Goal: Information Seeking & Learning: Understand process/instructions

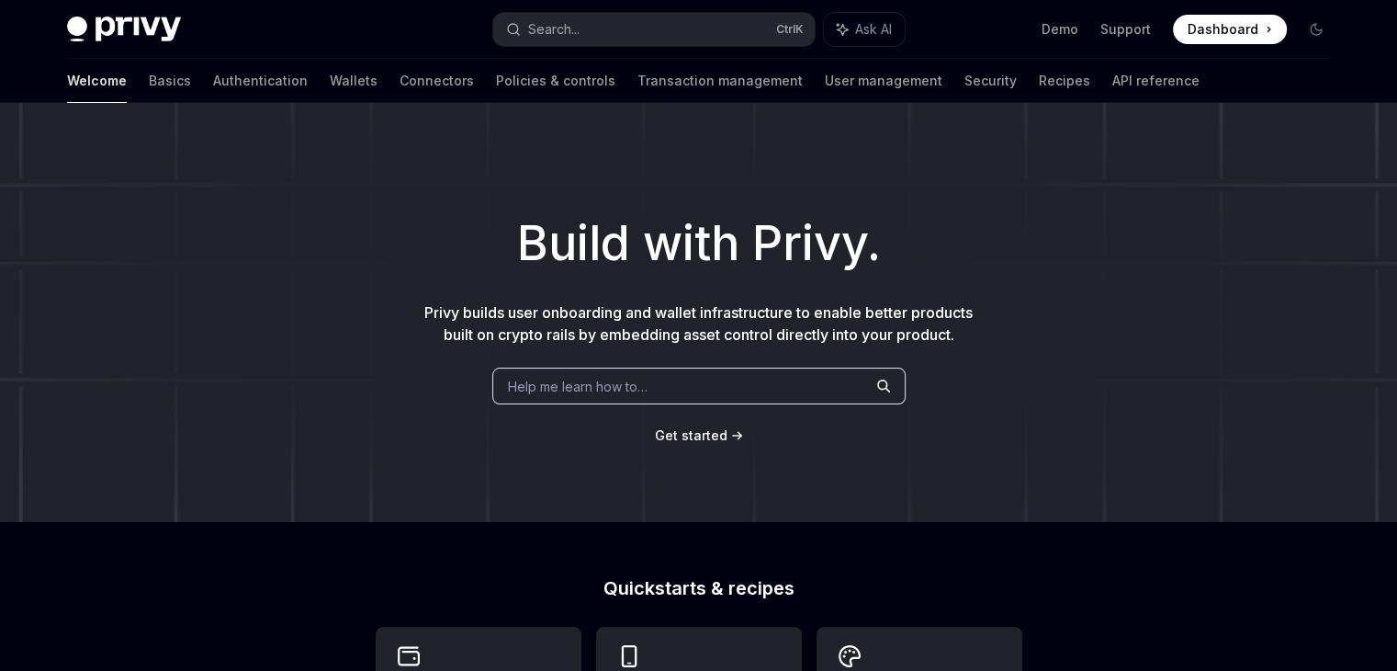
click at [124, 82] on div "Welcome Basics Authentication Wallets Connectors Policies & controls Transactio…" at bounding box center [633, 81] width 1133 height 44
click at [149, 86] on link "Basics" at bounding box center [170, 81] width 42 height 44
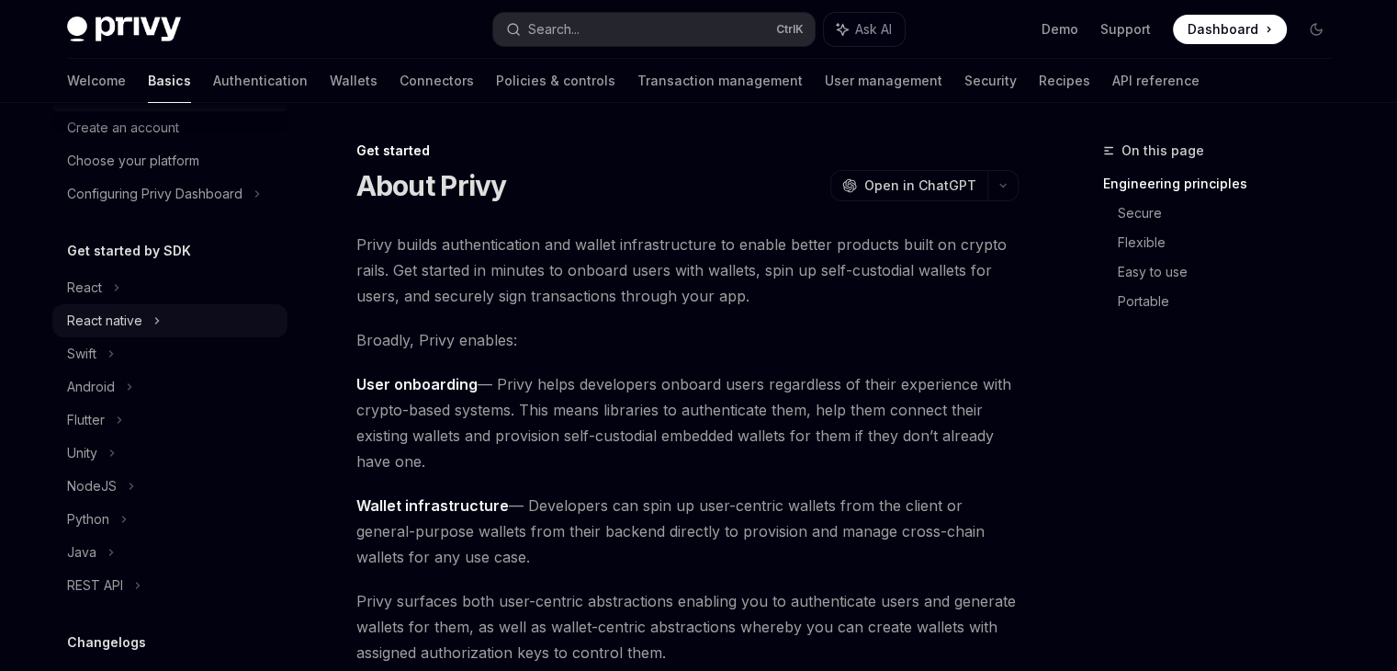
scroll to position [92, 0]
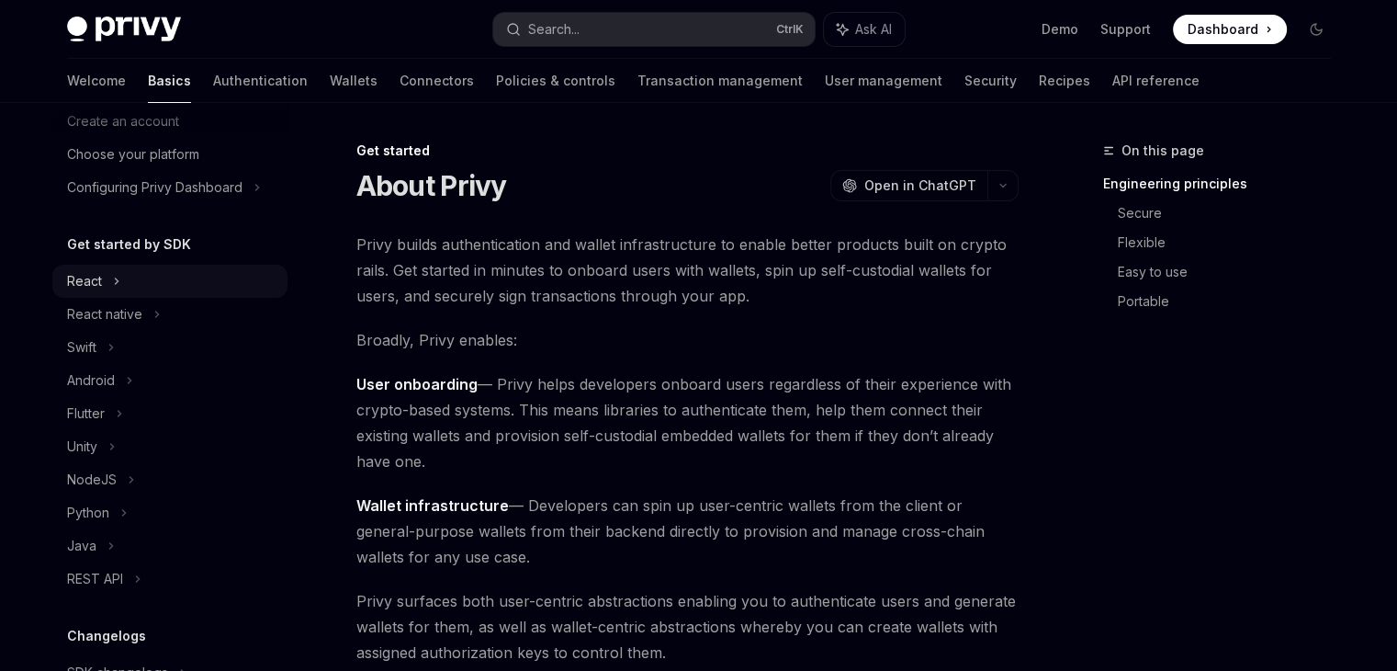
click at [107, 289] on div "React" at bounding box center [169, 281] width 235 height 33
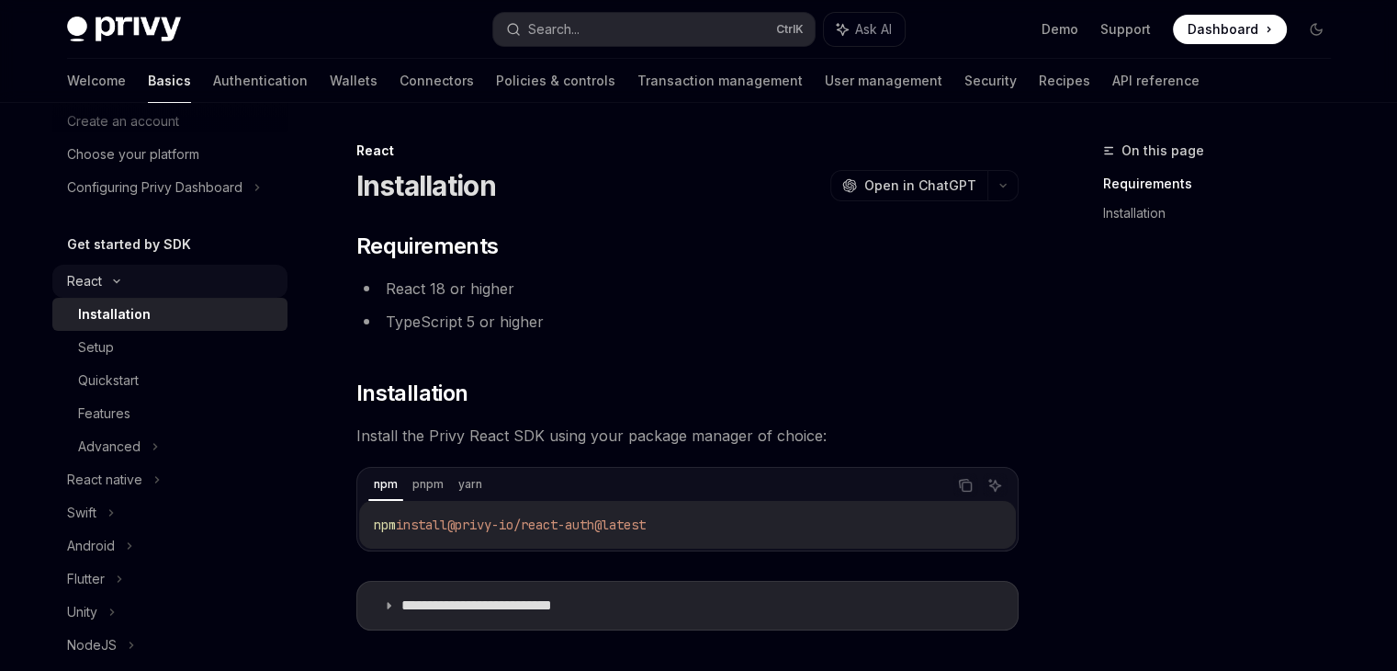
click at [109, 284] on icon at bounding box center [117, 280] width 22 height 7
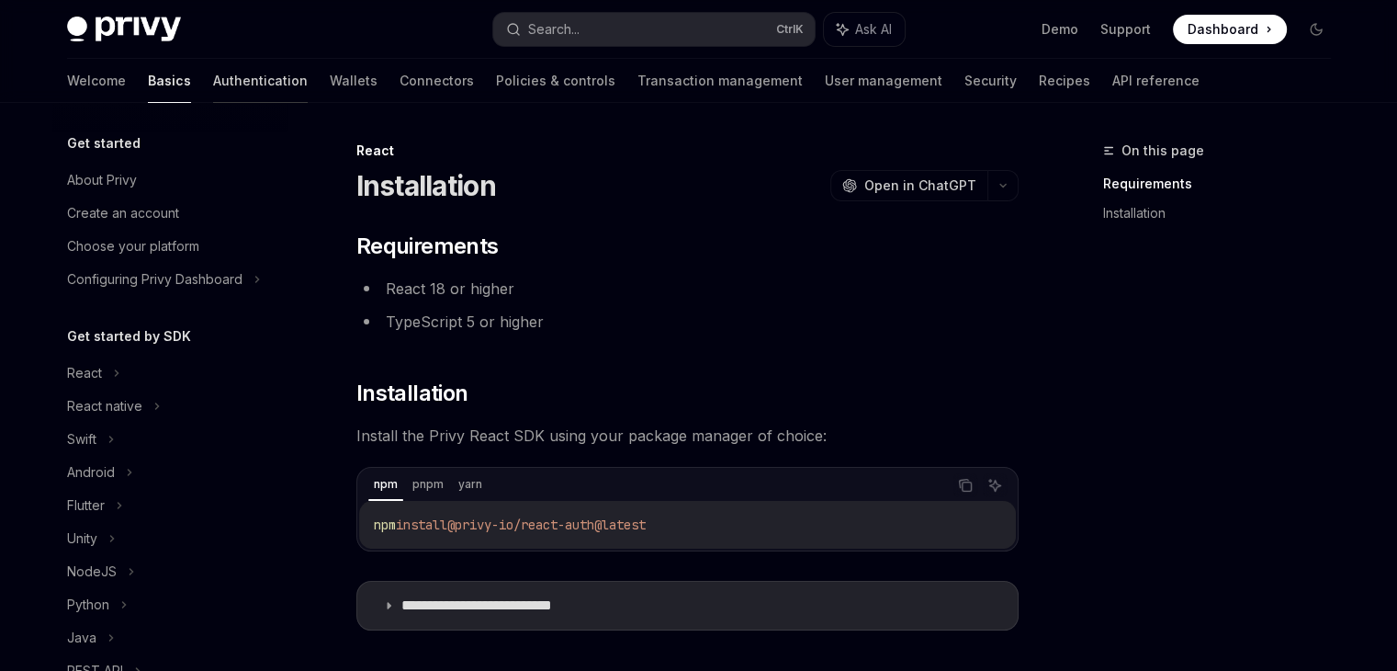
click at [213, 78] on link "Authentication" at bounding box center [260, 81] width 95 height 44
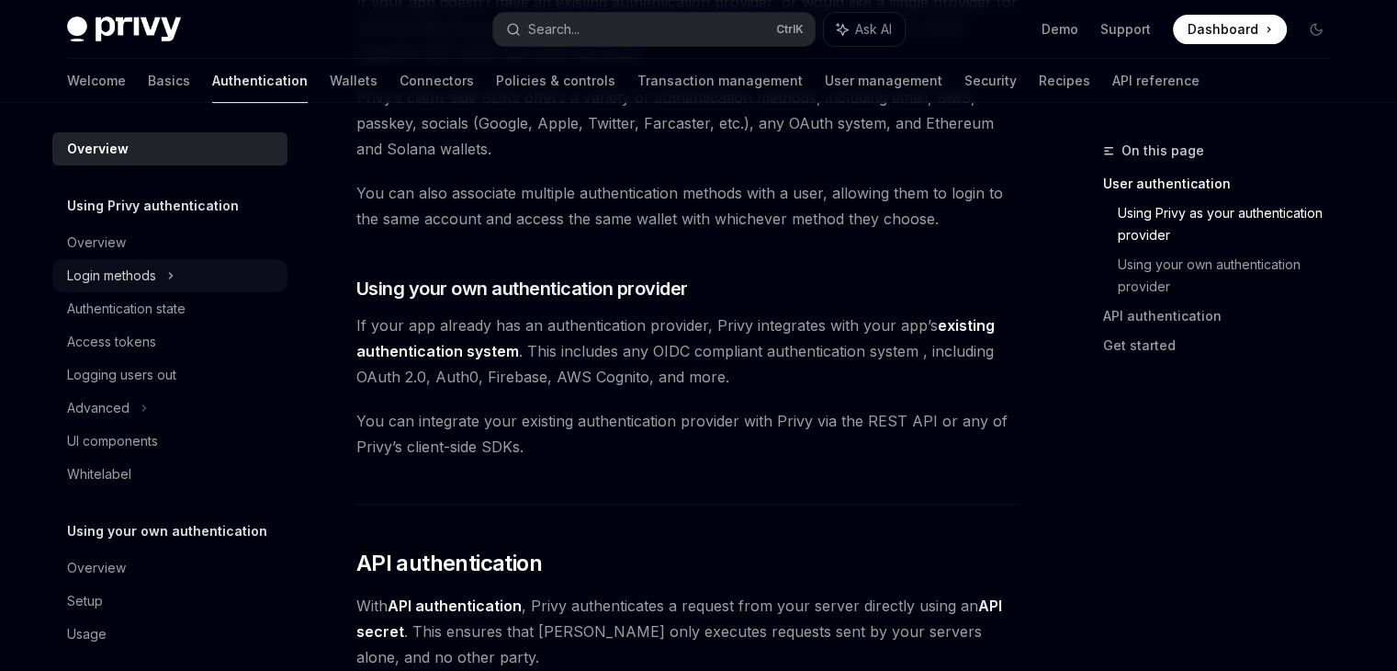
scroll to position [716, 0]
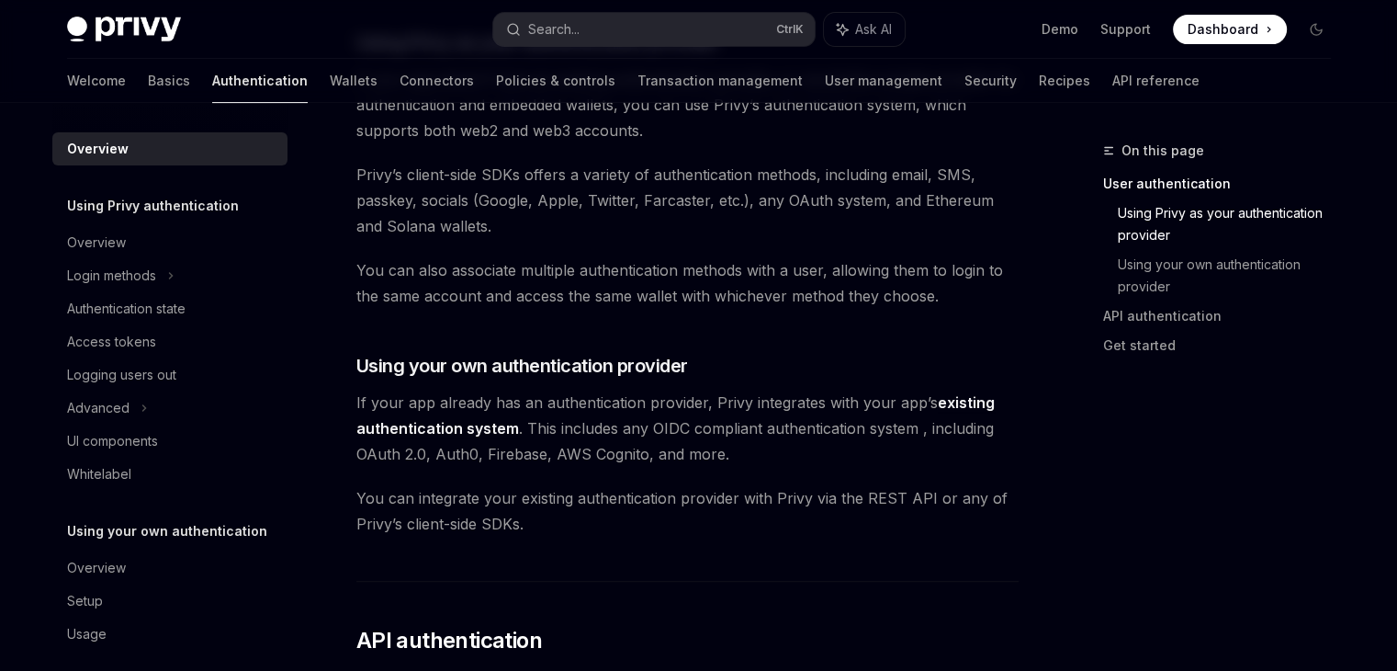
click at [156, 191] on div "Overview Using Privy authentication Overview Login methods Authentication state…" at bounding box center [169, 391] width 235 height 518
click at [154, 203] on h5 "Using Privy authentication" at bounding box center [153, 206] width 172 height 22
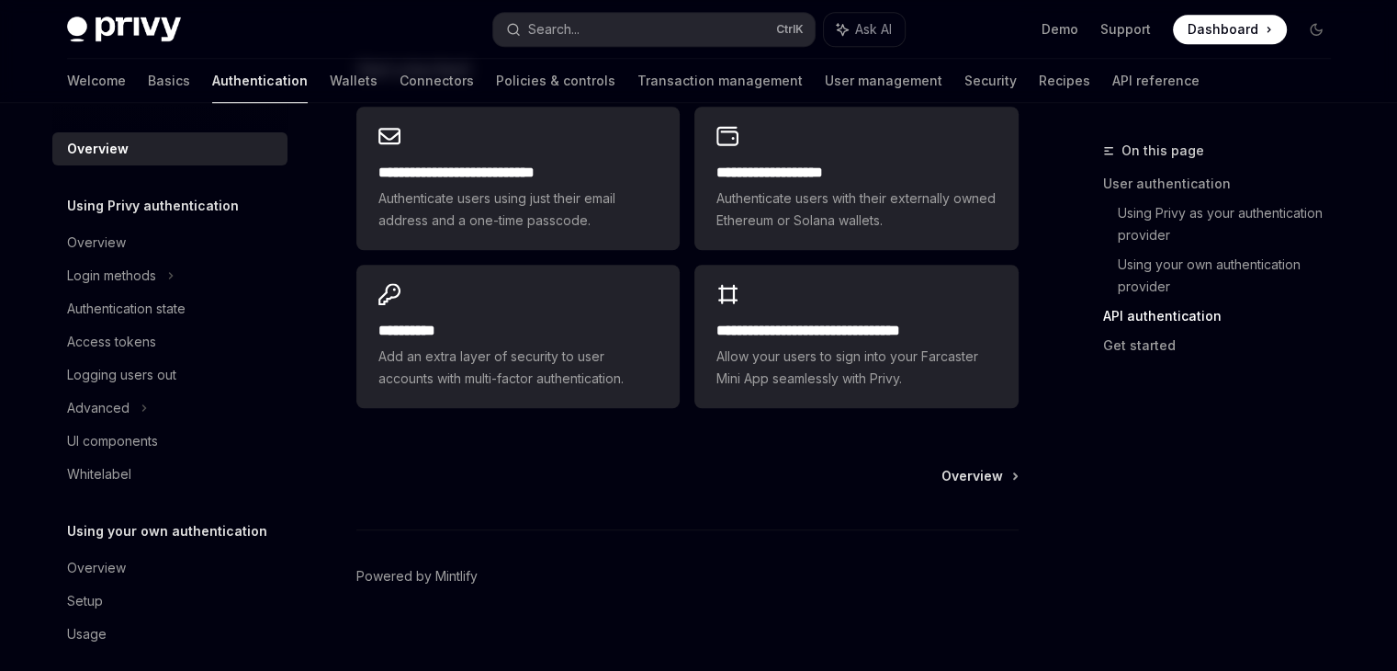
scroll to position [1634, 0]
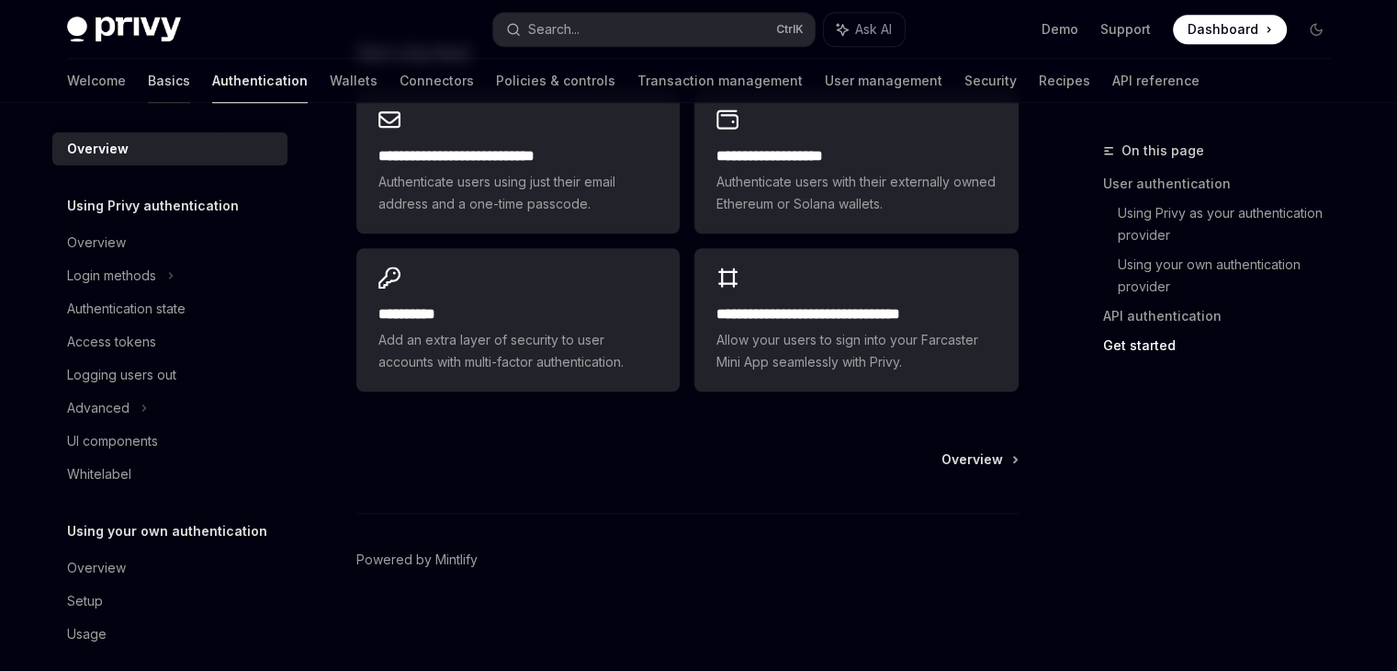
click at [148, 78] on link "Basics" at bounding box center [169, 81] width 42 height 44
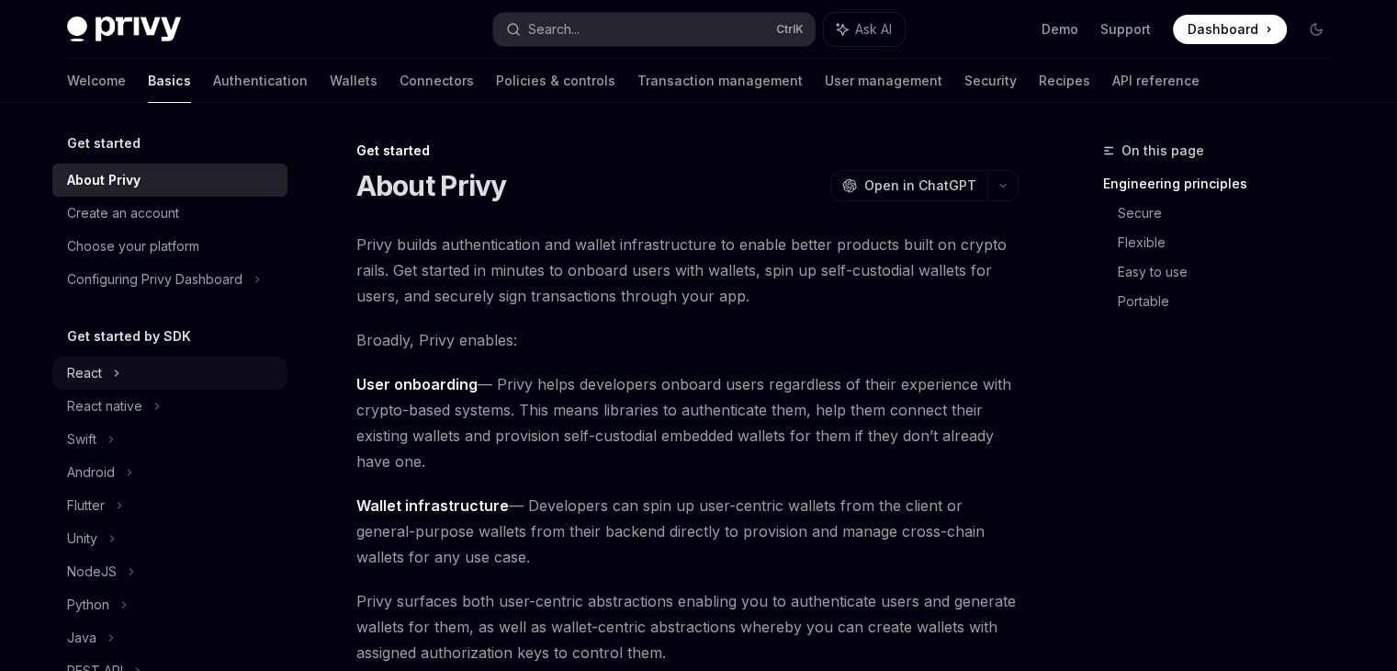
click at [103, 377] on div "React" at bounding box center [169, 372] width 235 height 33
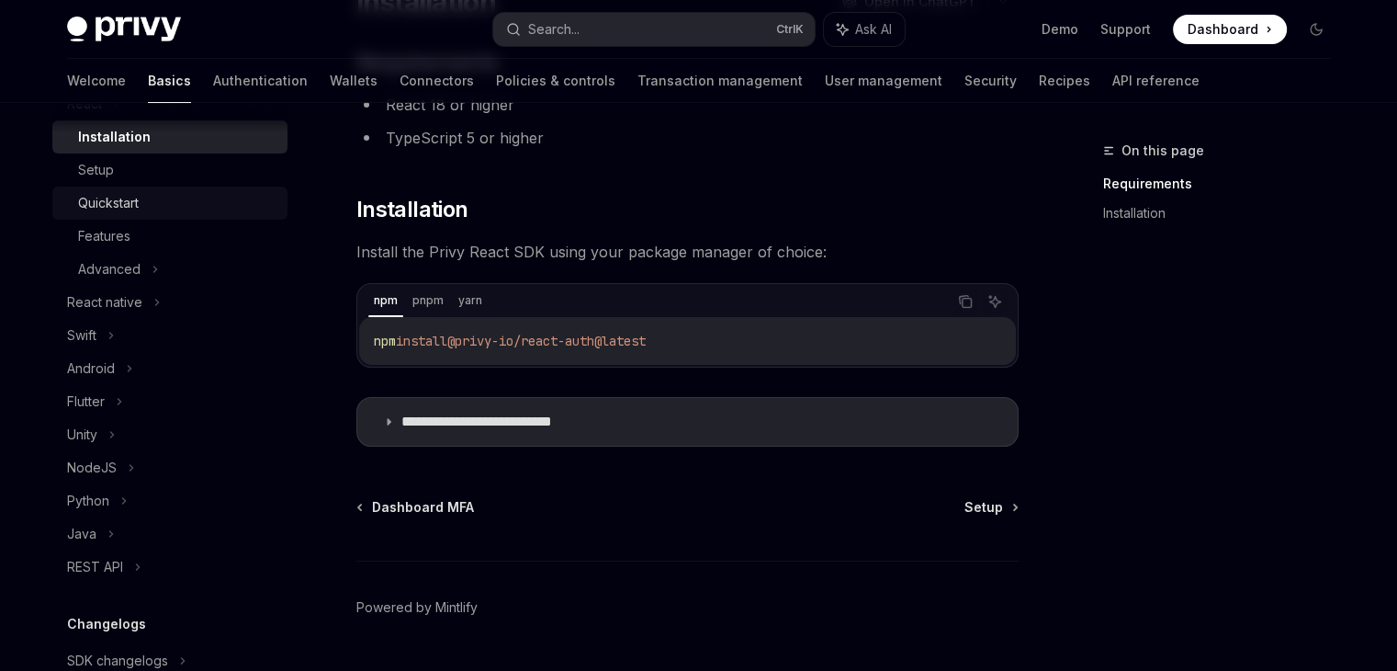
scroll to position [276, 0]
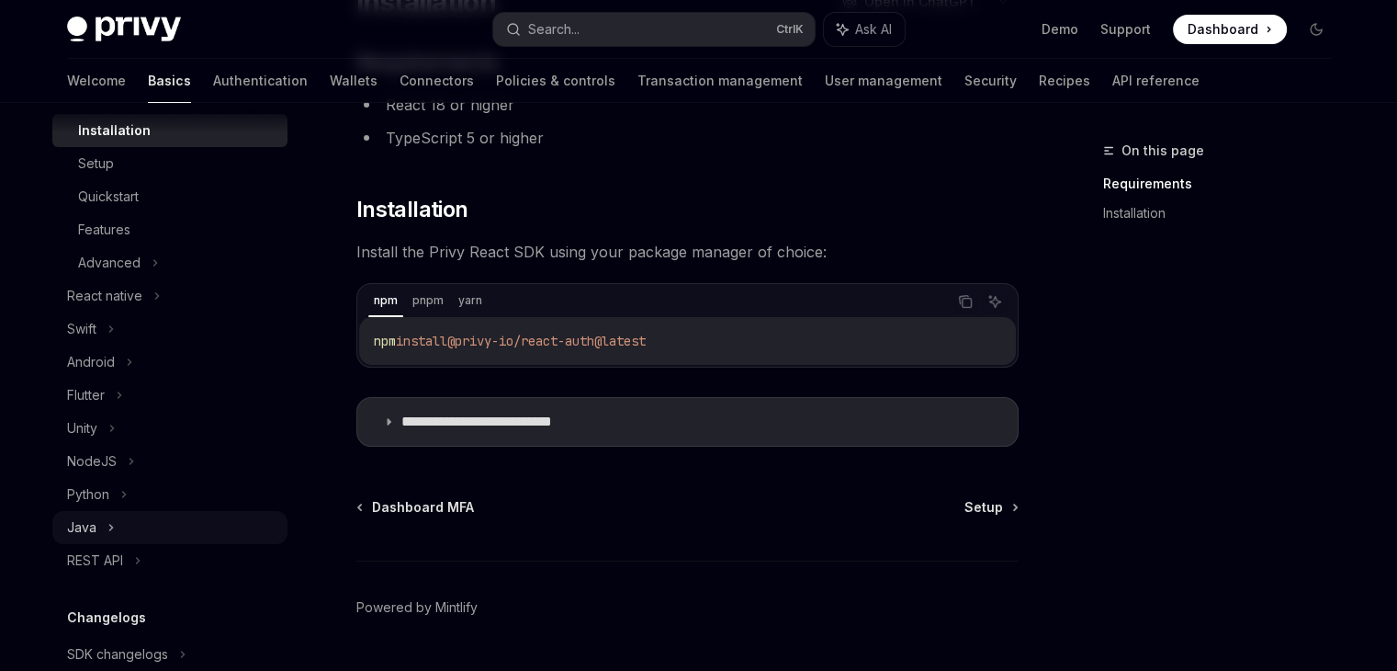
click at [114, 522] on div "Java" at bounding box center [169, 527] width 235 height 33
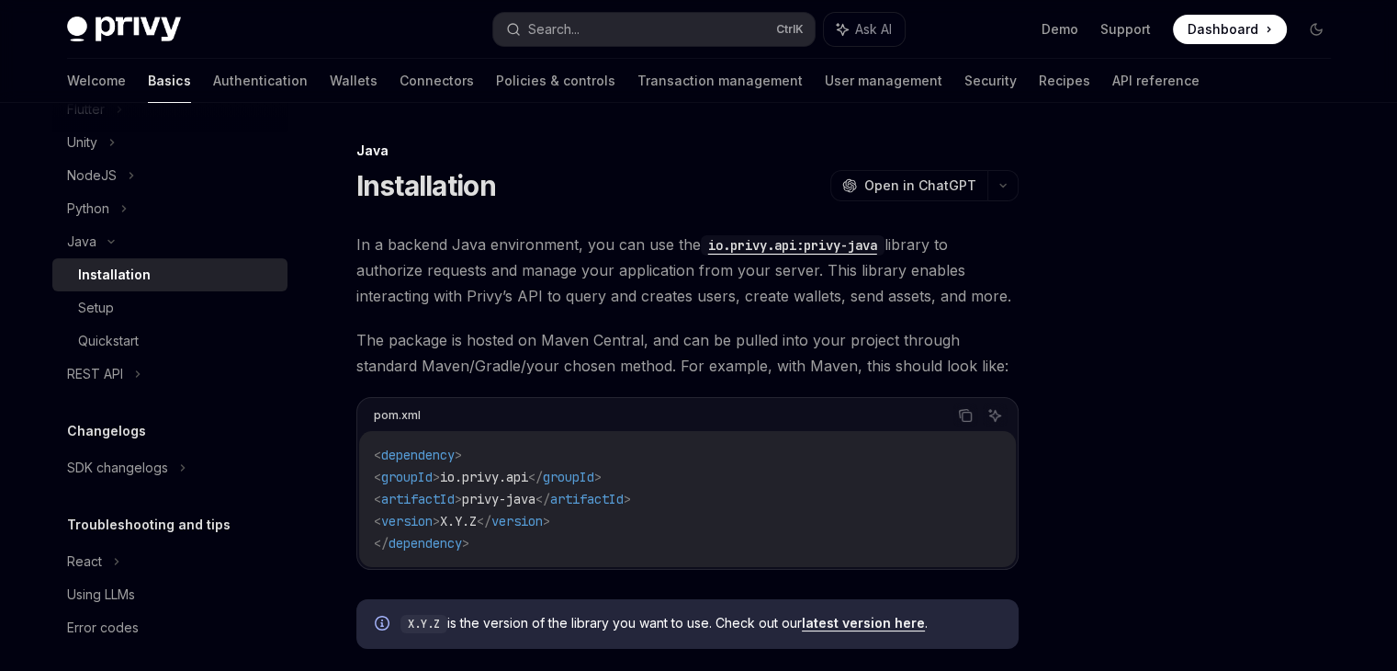
scroll to position [571, 0]
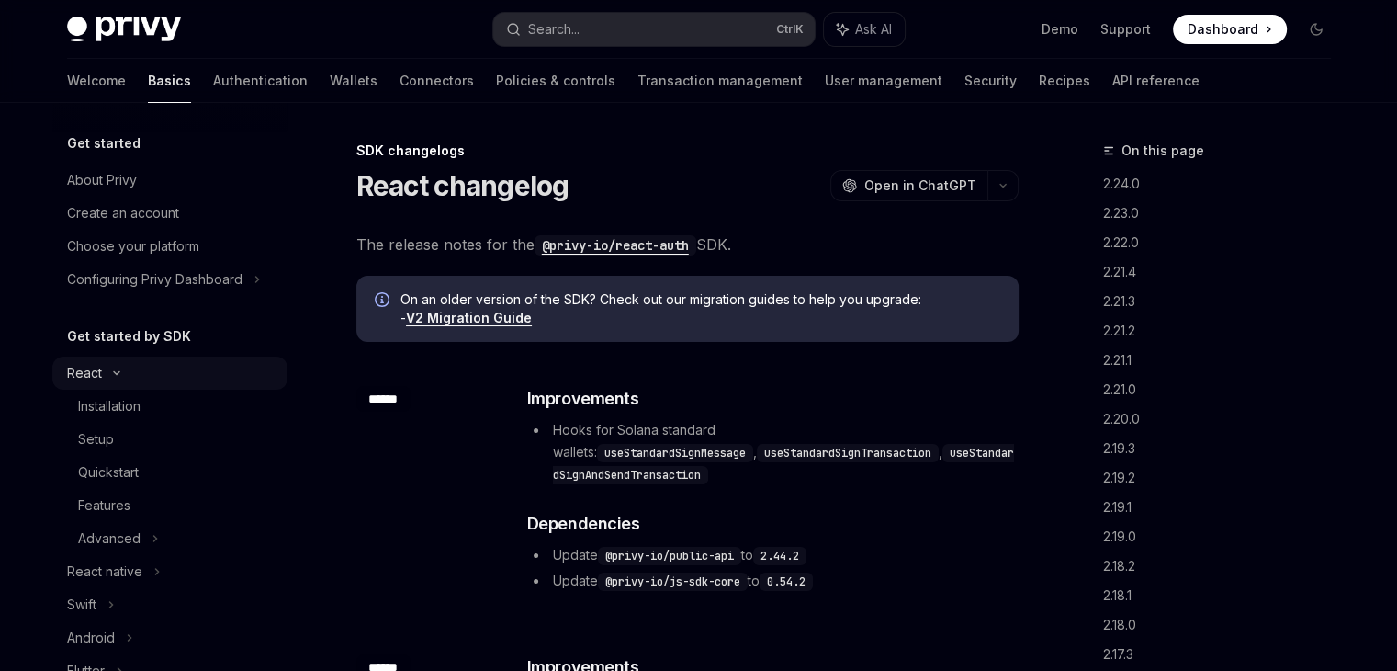
click at [127, 378] on div "React" at bounding box center [169, 372] width 235 height 33
click at [148, 82] on link "Basics" at bounding box center [169, 81] width 43 height 44
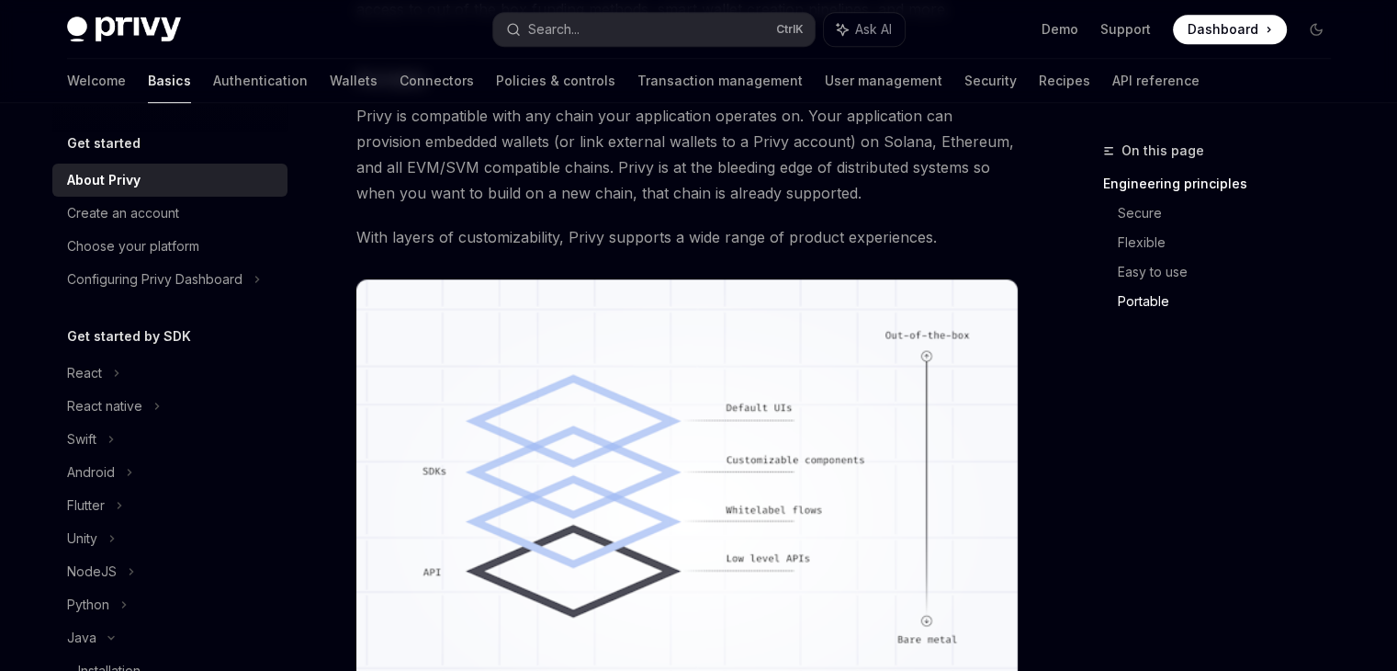
scroll to position [1733, 0]
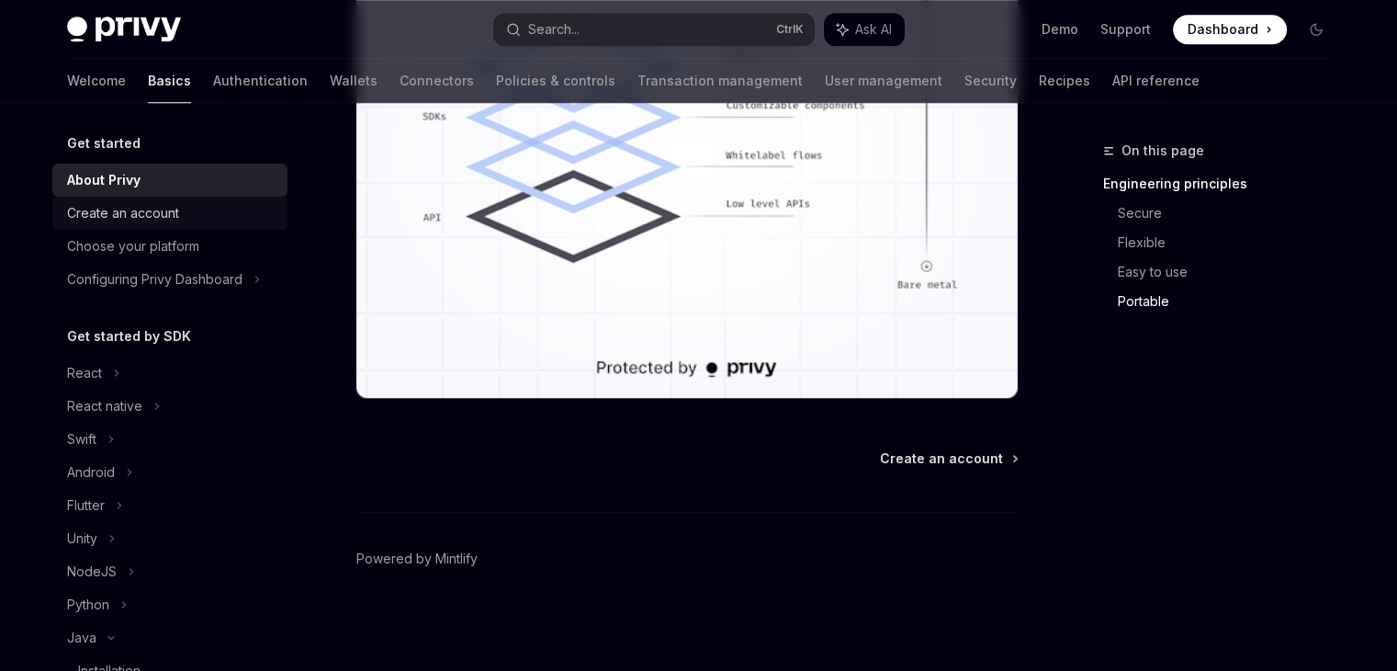
click at [114, 227] on link "Create an account" at bounding box center [169, 213] width 235 height 33
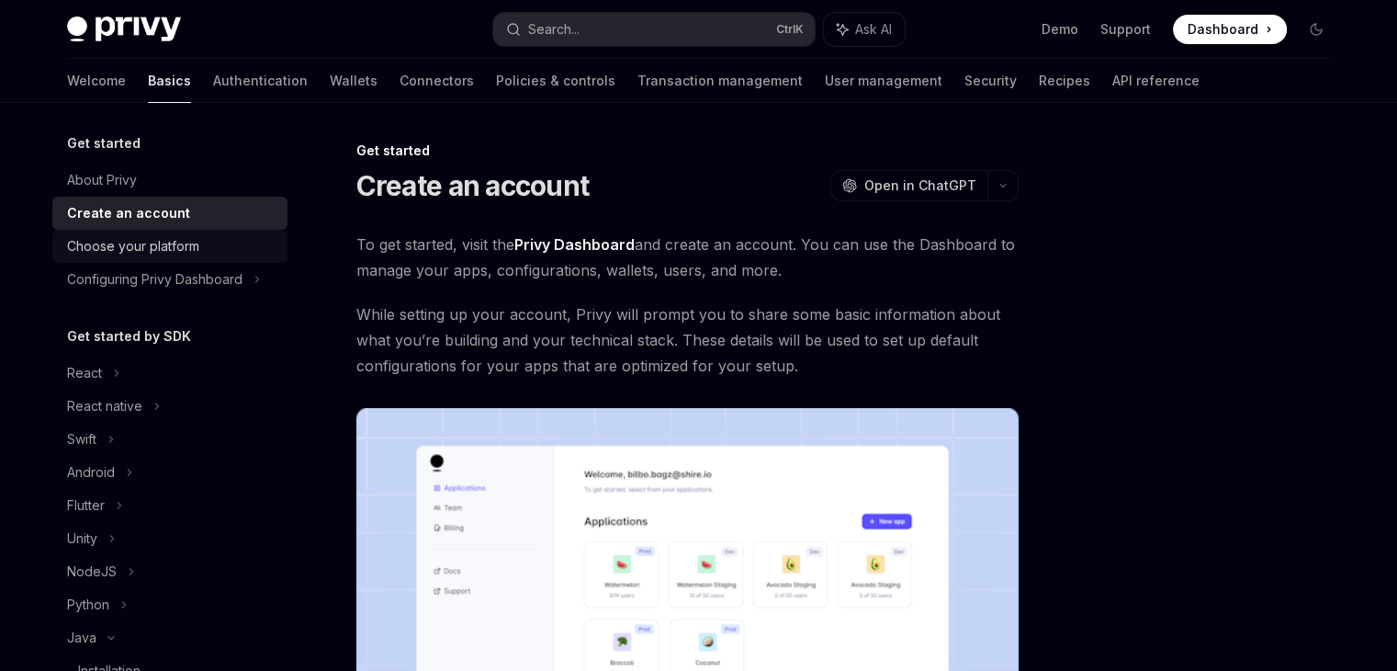
click at [123, 249] on div "Choose your platform" at bounding box center [133, 246] width 132 height 22
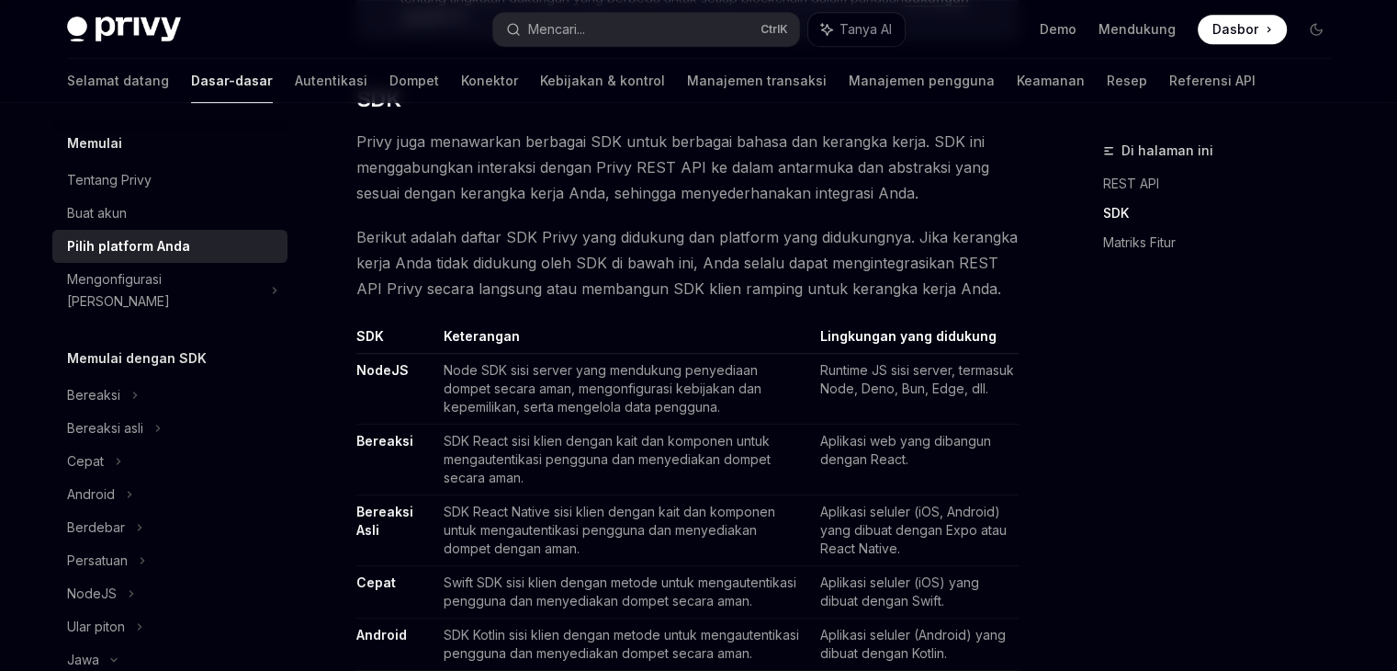
scroll to position [1011, 0]
drag, startPoint x: 661, startPoint y: 462, endPoint x: 514, endPoint y: 260, distance: 249.4
click at [514, 261] on font "Berikut adalah daftar SDK Privy yang didukung dan platform yang didukungnya. Ji…" at bounding box center [686, 261] width 661 height 70
drag, startPoint x: 791, startPoint y: 134, endPoint x: 907, endPoint y: 117, distance: 117.1
click at [791, 134] on font "Privy juga menawarkan berbagai SDK untuk berbagai bahasa dan kerangka kerja. SD…" at bounding box center [672, 165] width 633 height 70
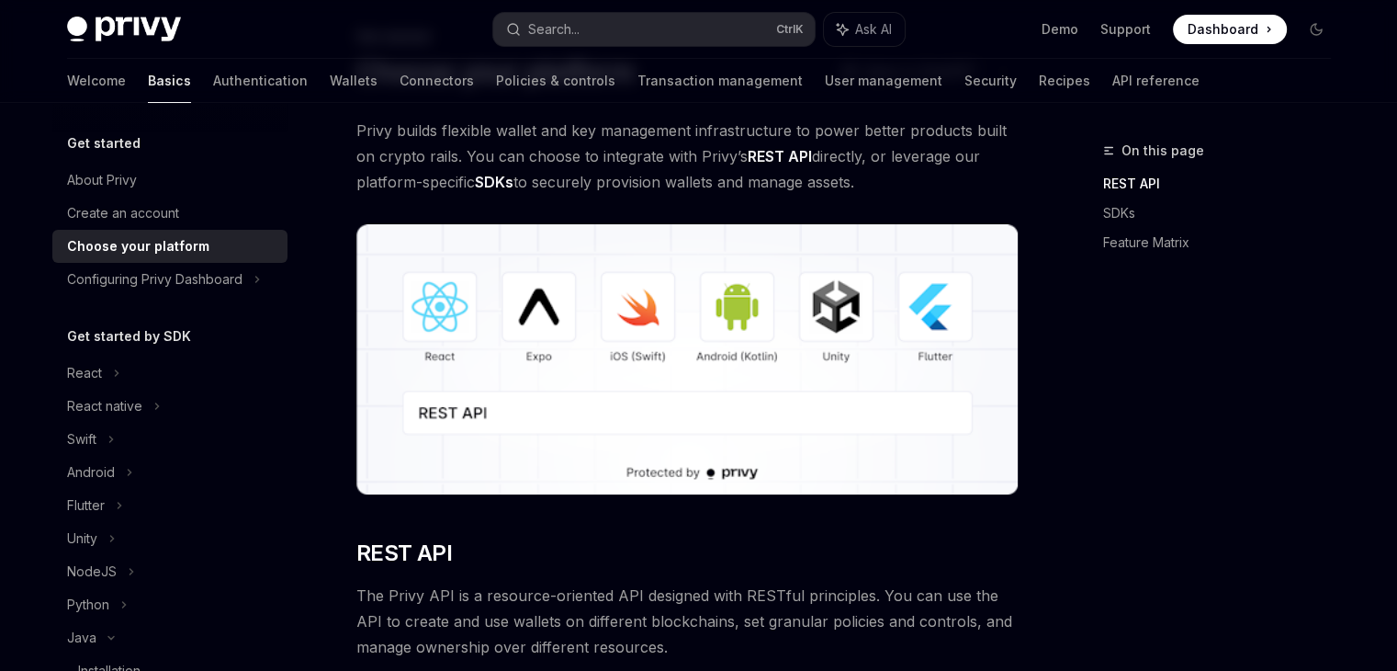
scroll to position [184, 0]
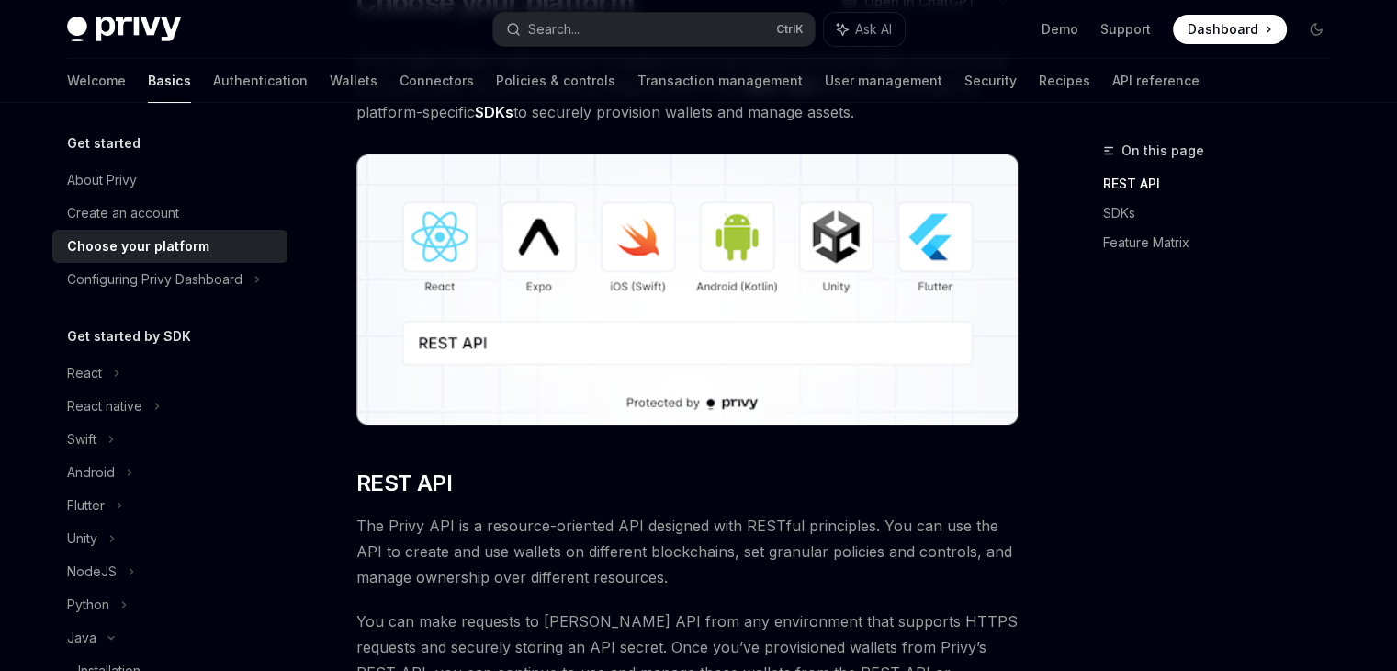
click at [144, 349] on div "Get started by SDK React React native Swift Android Flutter Unity NodeJS Python…" at bounding box center [169, 555] width 235 height 461
click at [156, 339] on h5 "Get started by SDK" at bounding box center [129, 336] width 124 height 22
click at [217, 274] on div "Configuring Privy Dashboard" at bounding box center [154, 279] width 175 height 22
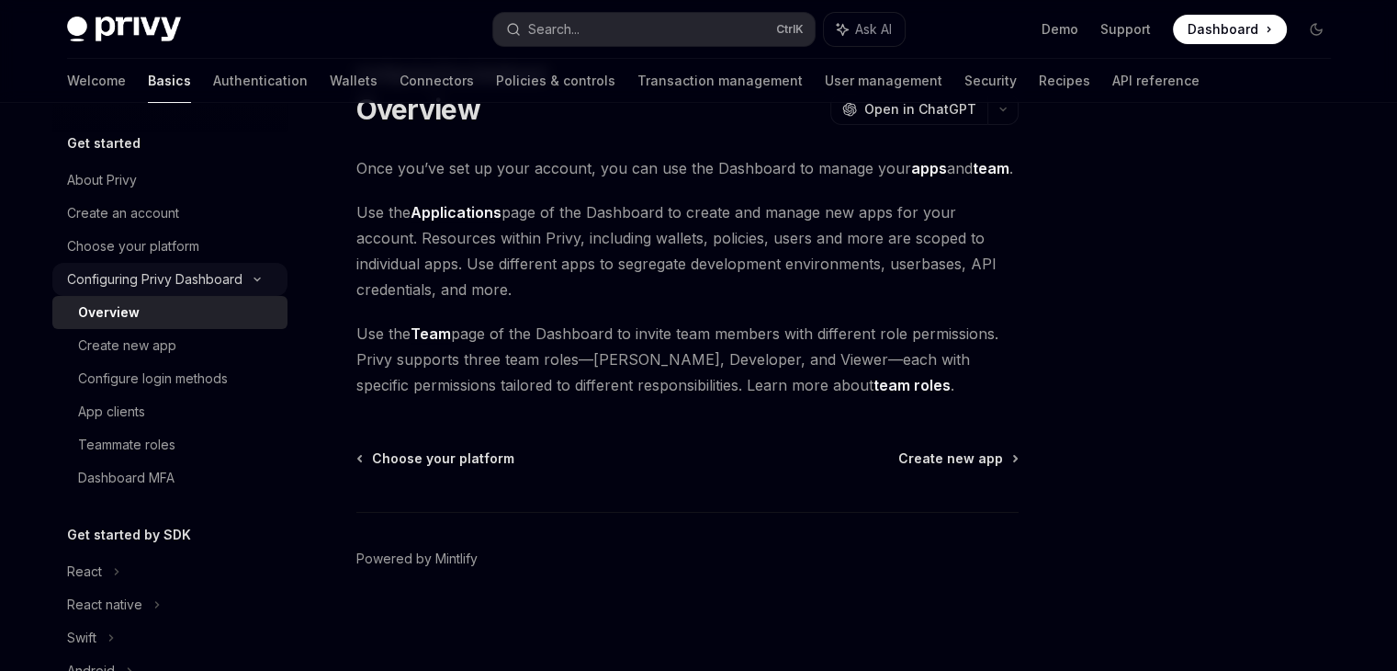
click at [187, 265] on div "Configuring Privy Dashboard" at bounding box center [169, 279] width 235 height 33
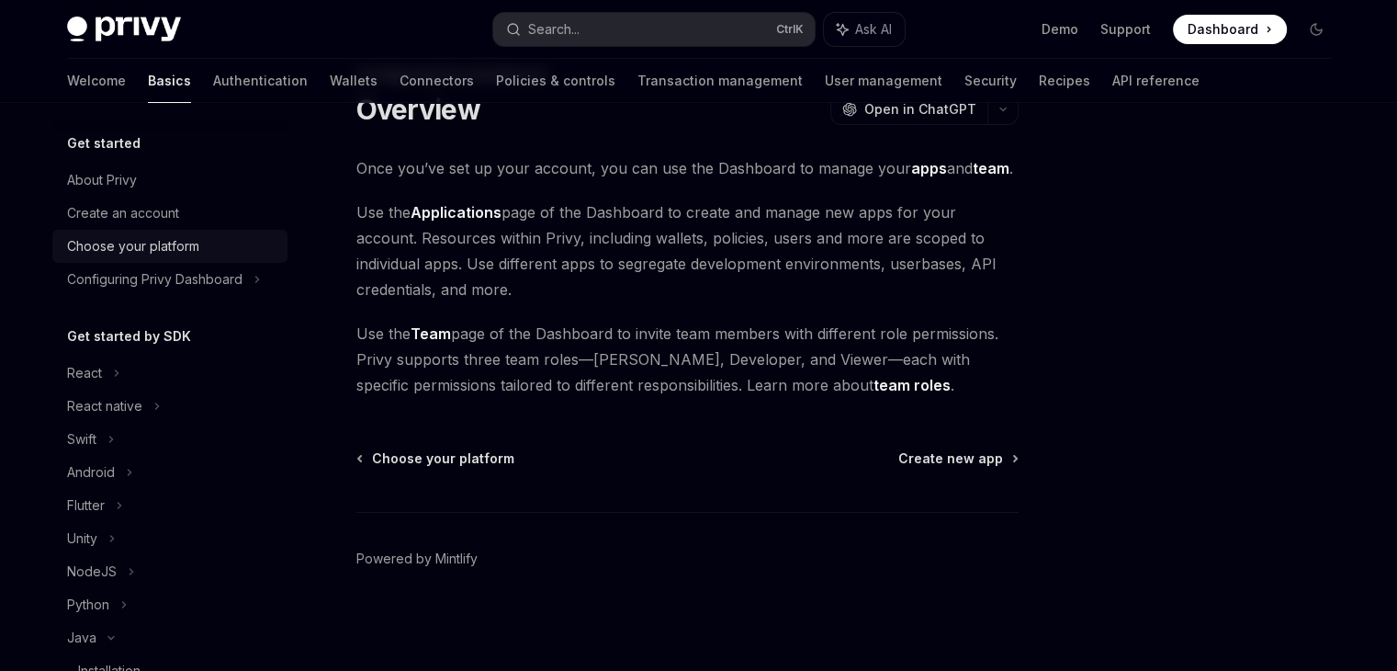
click at [187, 254] on div "Choose your platform" at bounding box center [133, 246] width 132 height 22
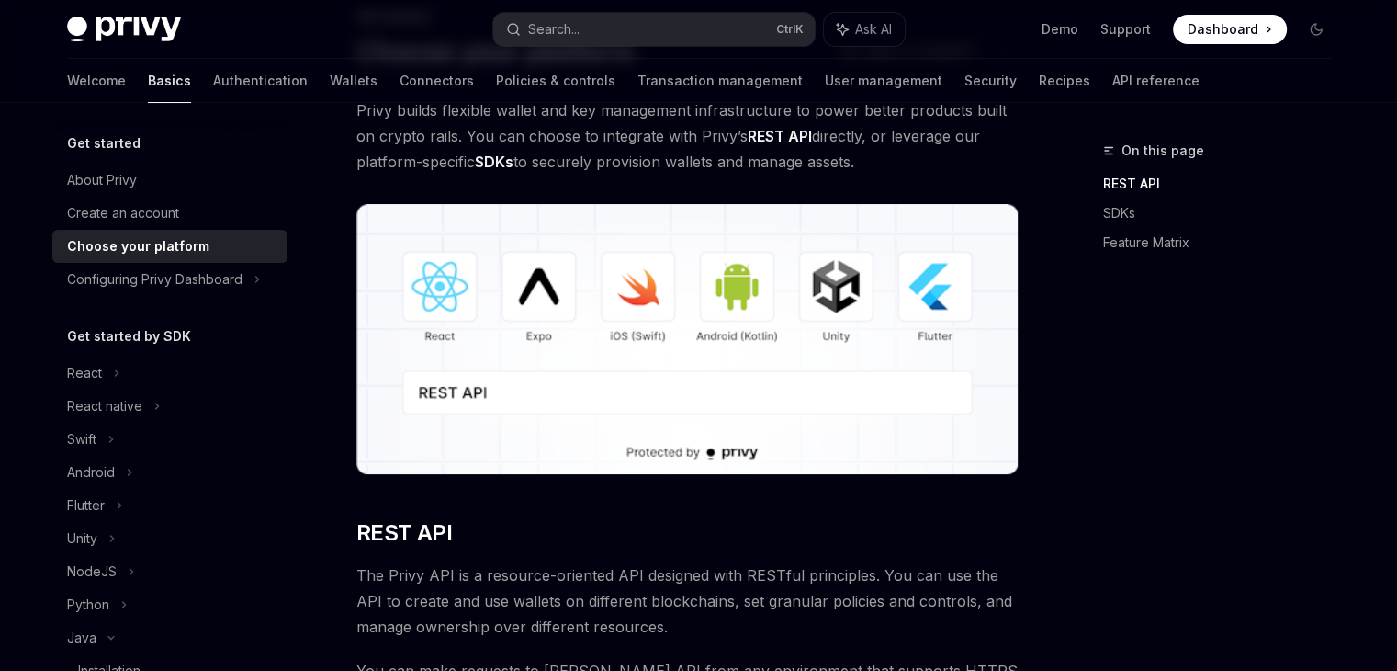
scroll to position [260, 0]
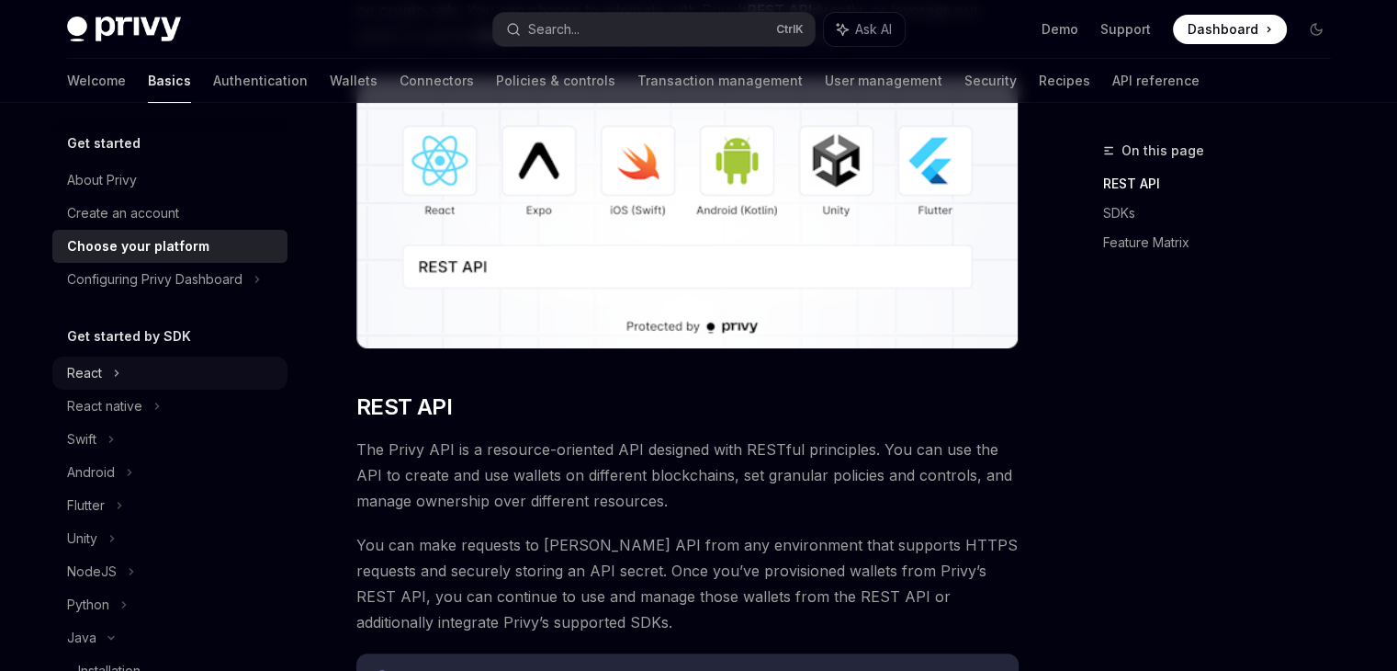
click at [71, 380] on div "React" at bounding box center [84, 373] width 35 height 22
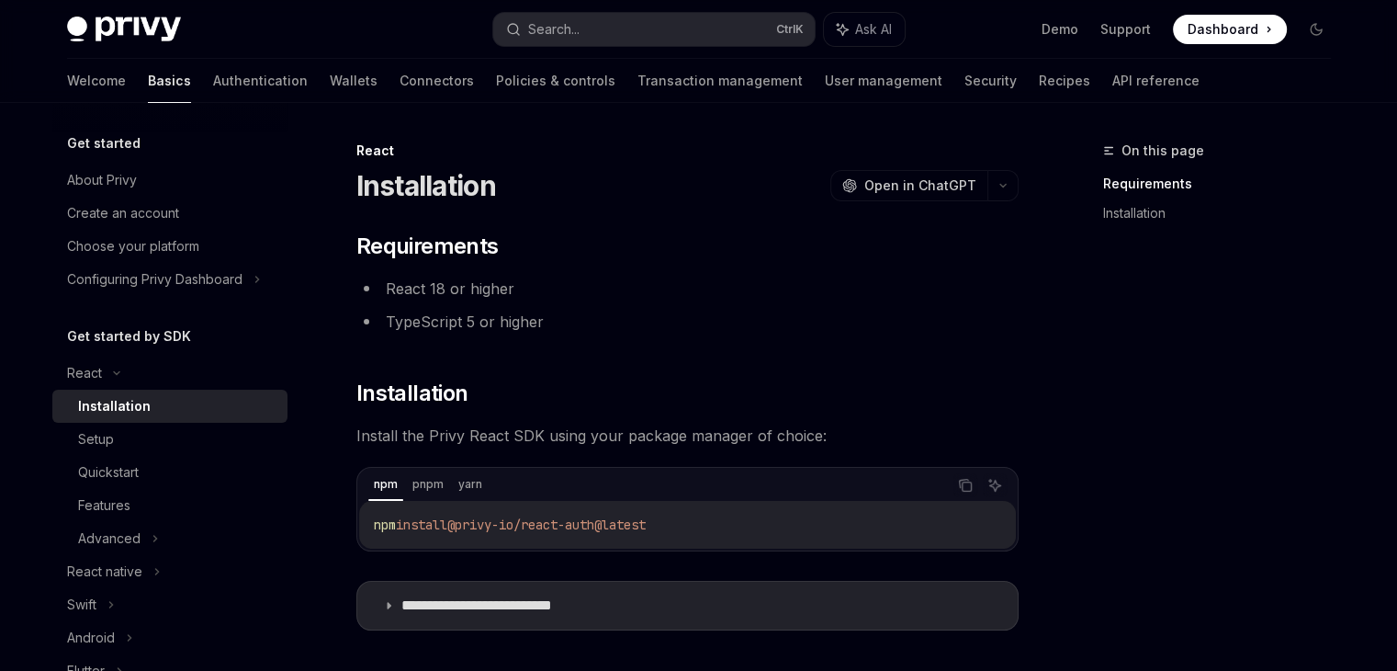
click at [129, 403] on div "Installation" at bounding box center [114, 406] width 73 height 22
click at [955, 486] on button "Copy the contents from the code block" at bounding box center [966, 485] width 24 height 24
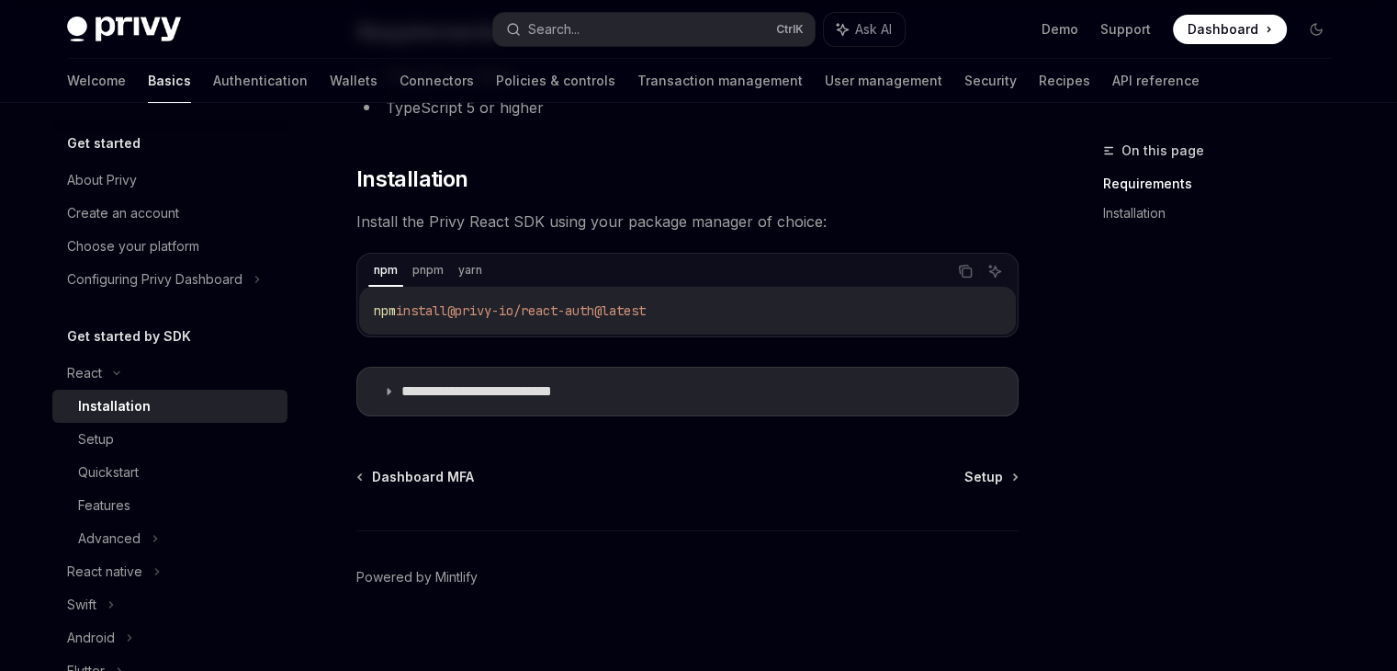
scroll to position [232, 0]
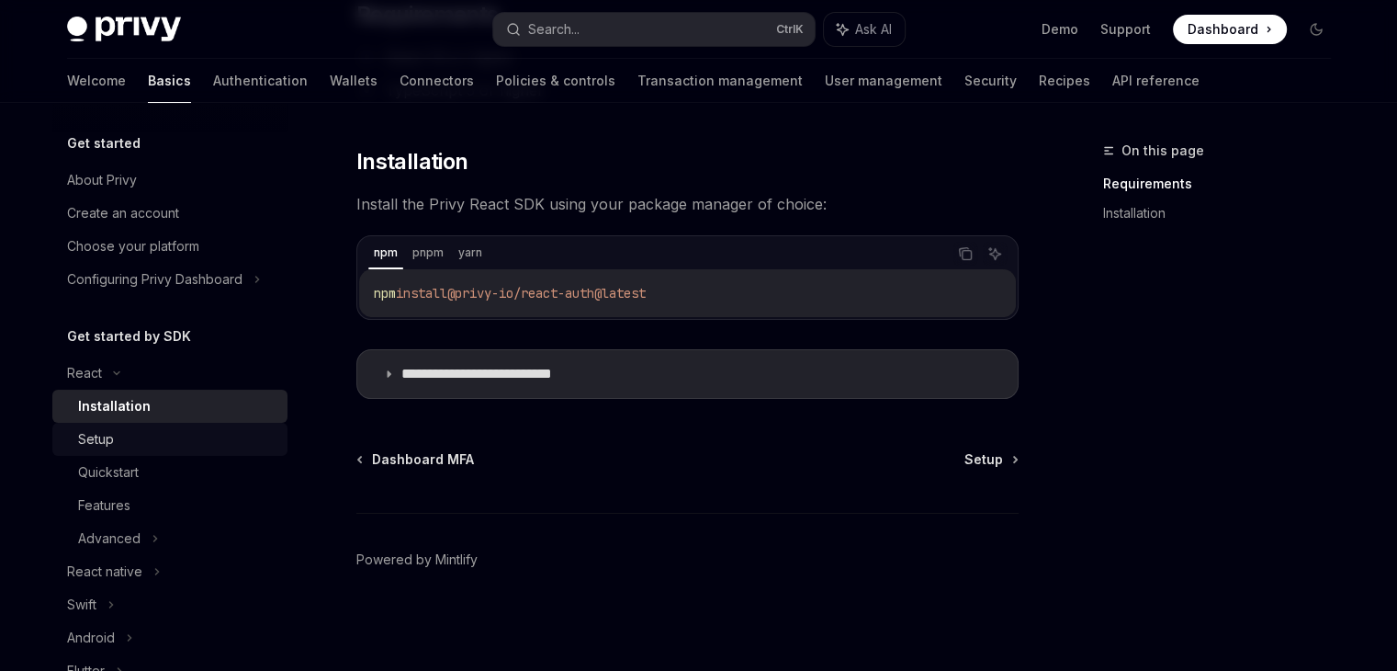
drag, startPoint x: 187, startPoint y: 420, endPoint x: 184, endPoint y: 430, distance: 10.8
click at [187, 421] on link "Installation" at bounding box center [169, 406] width 235 height 33
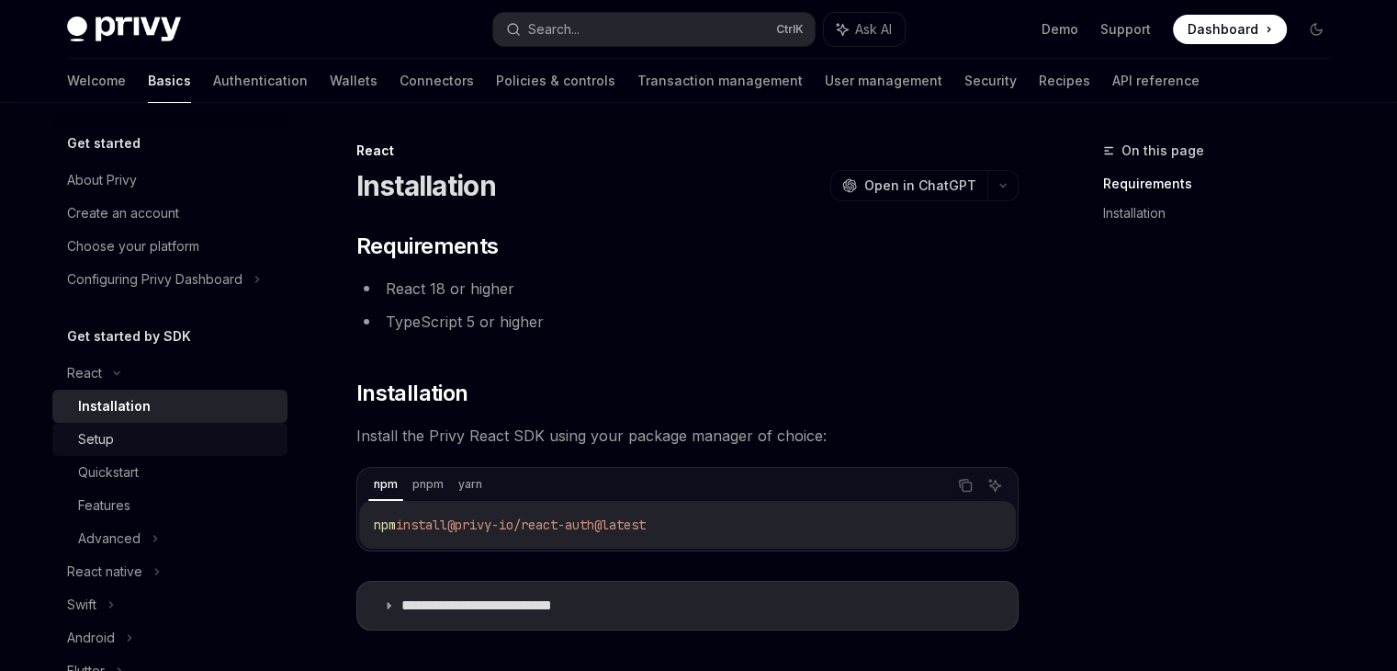
click at [183, 432] on div "Setup" at bounding box center [177, 439] width 198 height 22
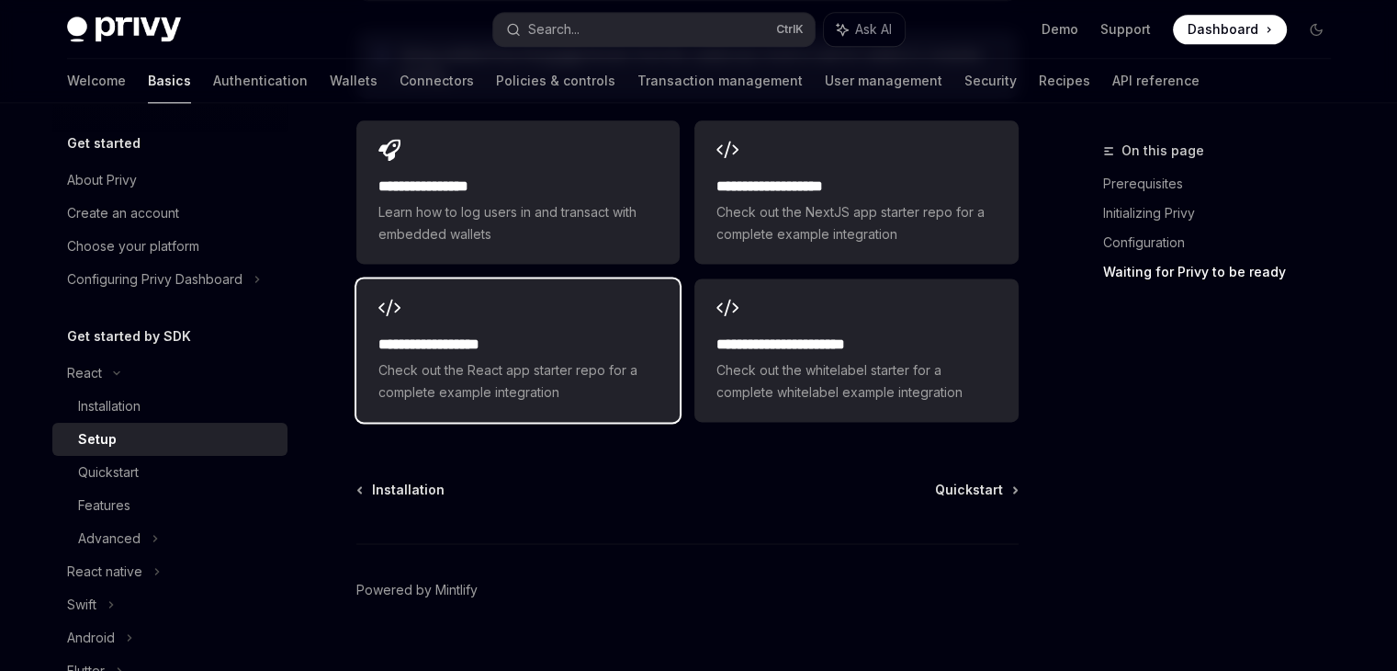
scroll to position [2481, 0]
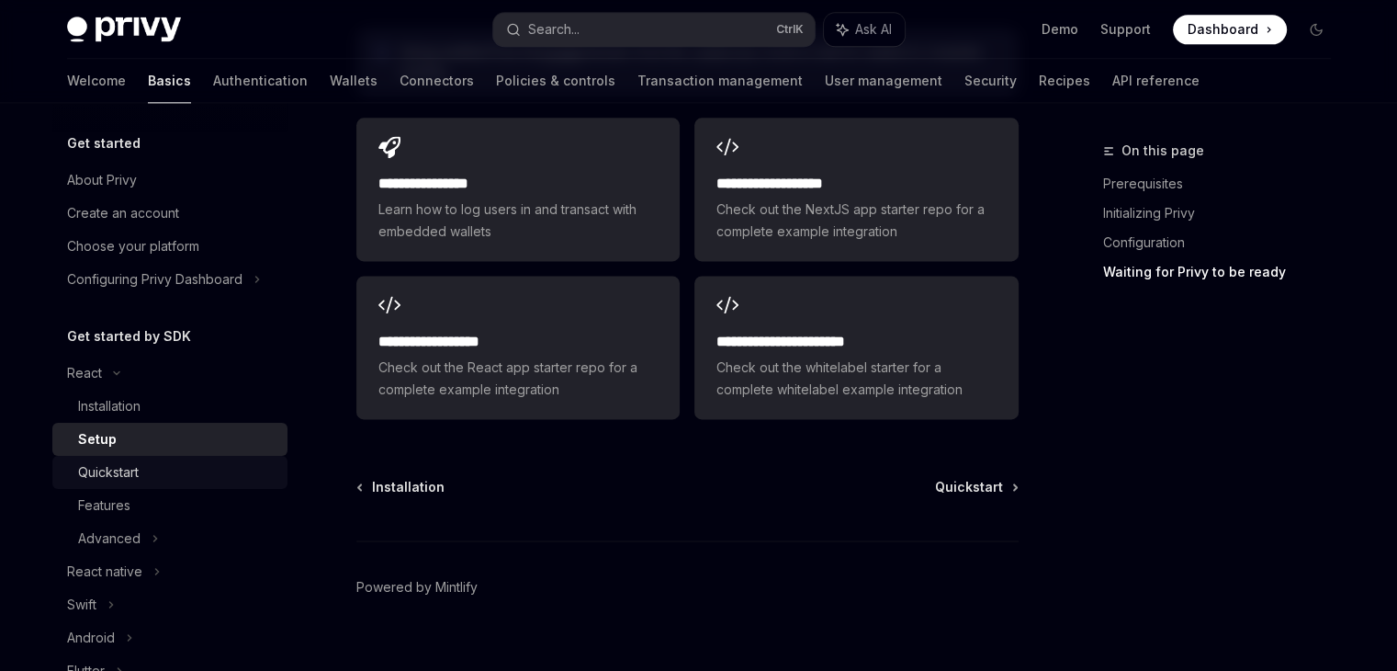
click at [139, 463] on div "Quickstart" at bounding box center [108, 472] width 61 height 22
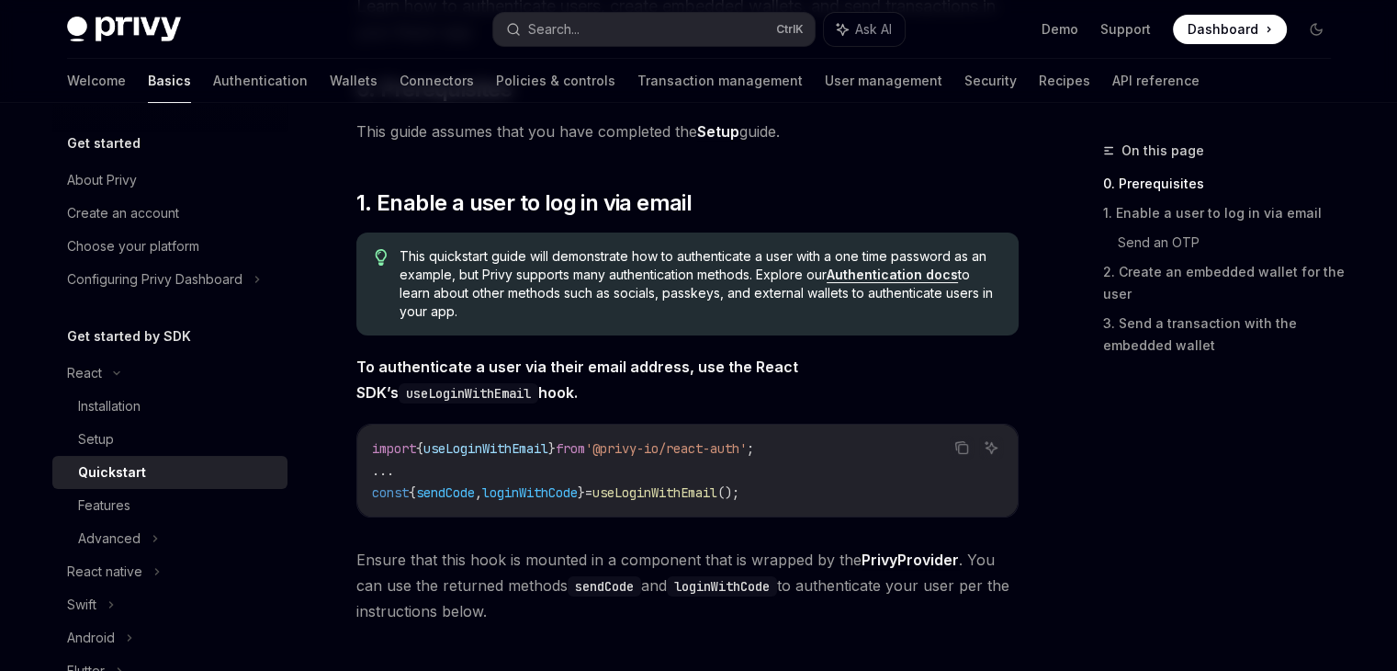
scroll to position [276, 0]
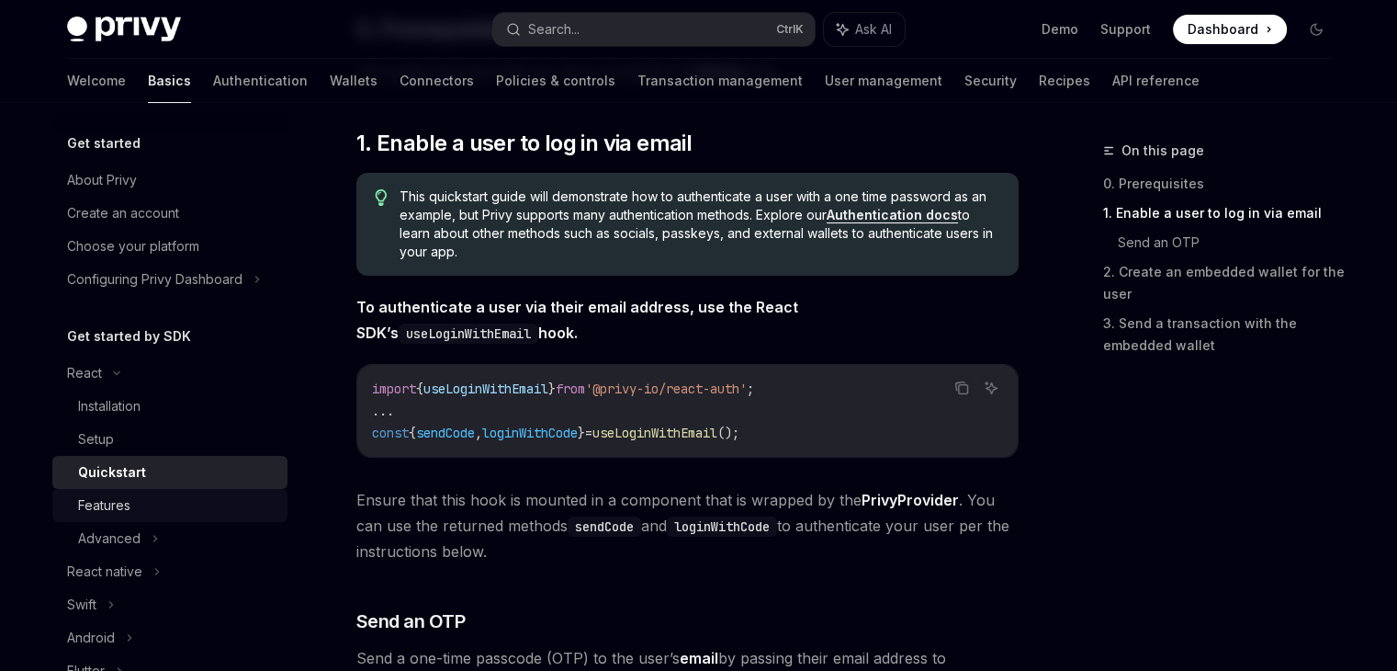
click at [104, 497] on div "Features" at bounding box center [104, 505] width 52 height 22
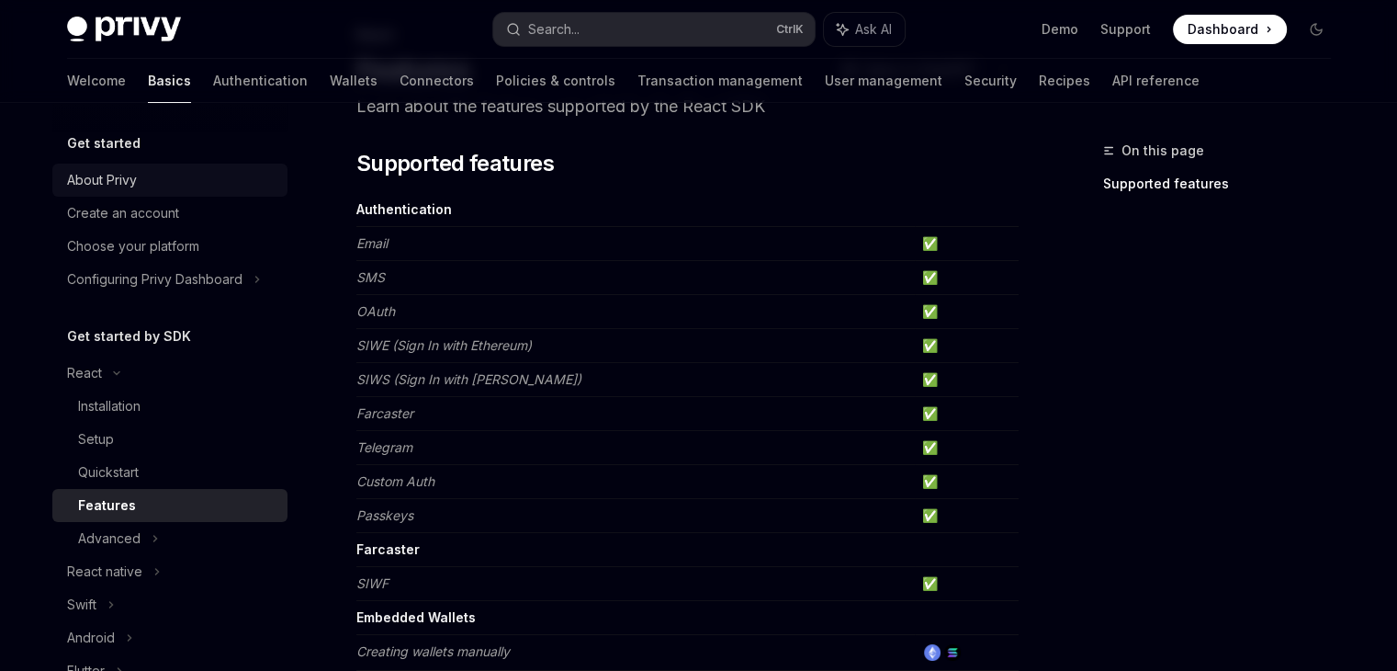
scroll to position [92, 0]
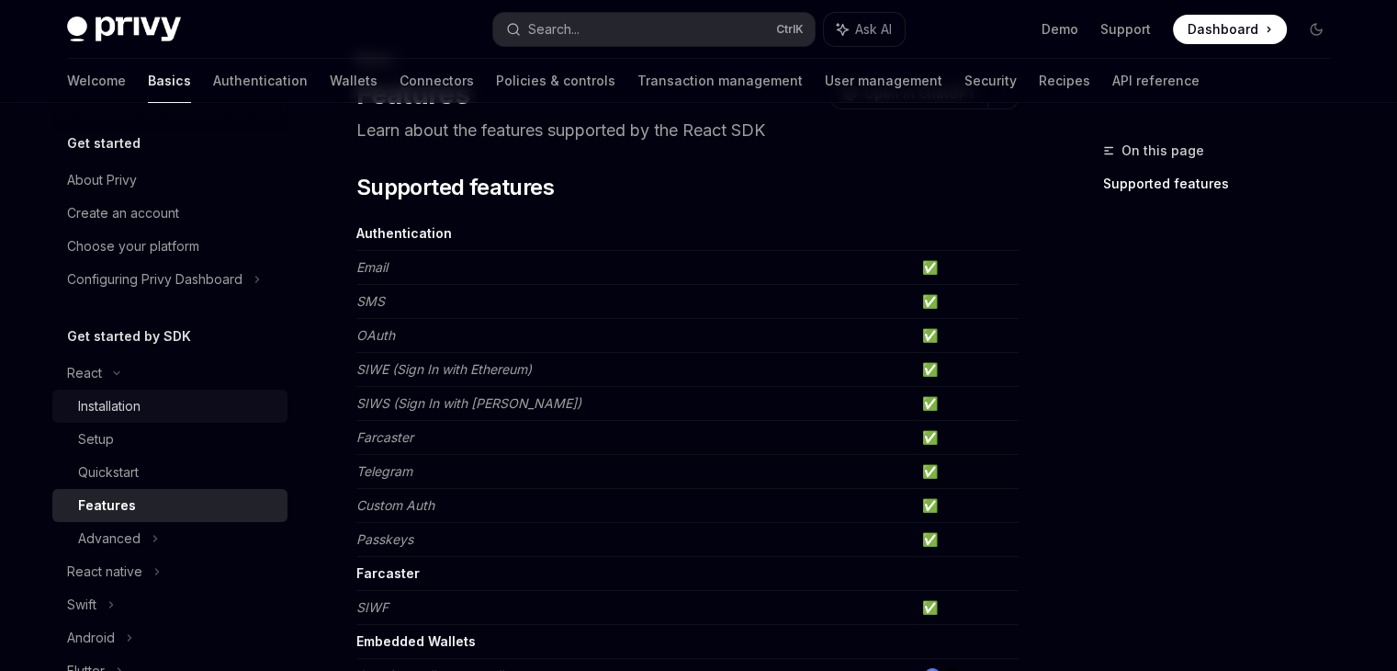
click at [125, 399] on div "Installation" at bounding box center [109, 406] width 62 height 22
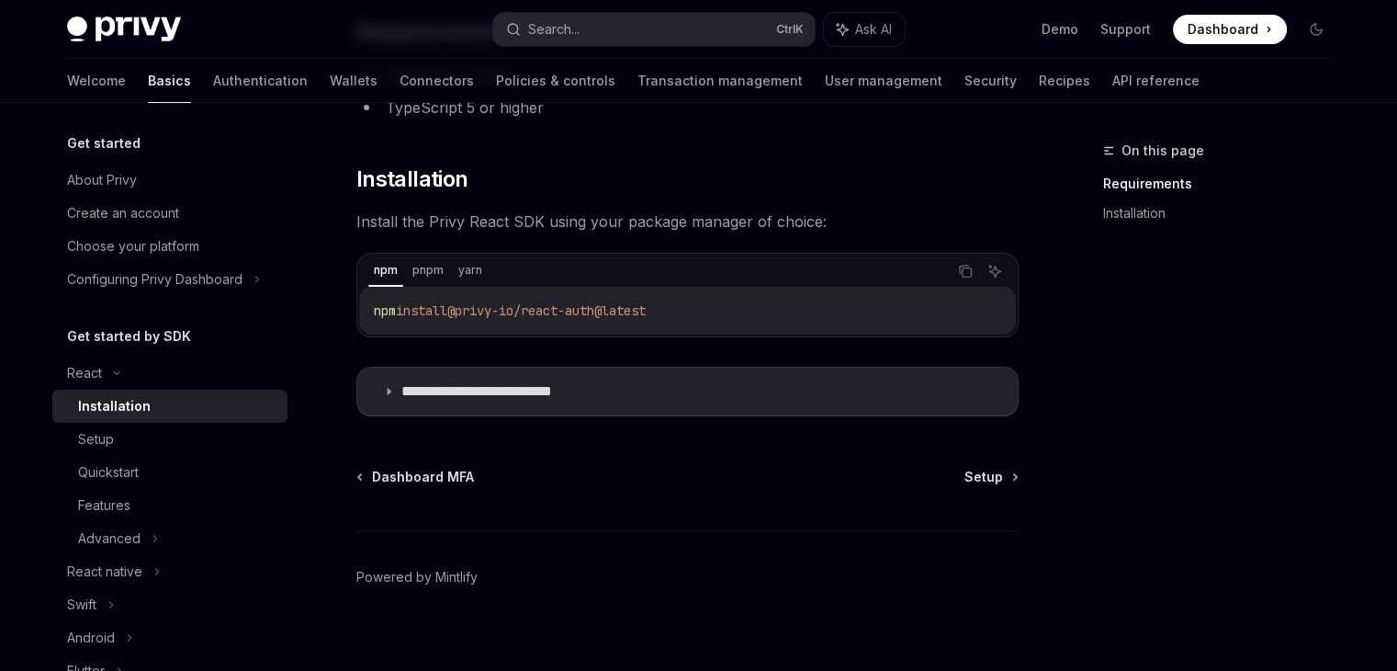
scroll to position [232, 0]
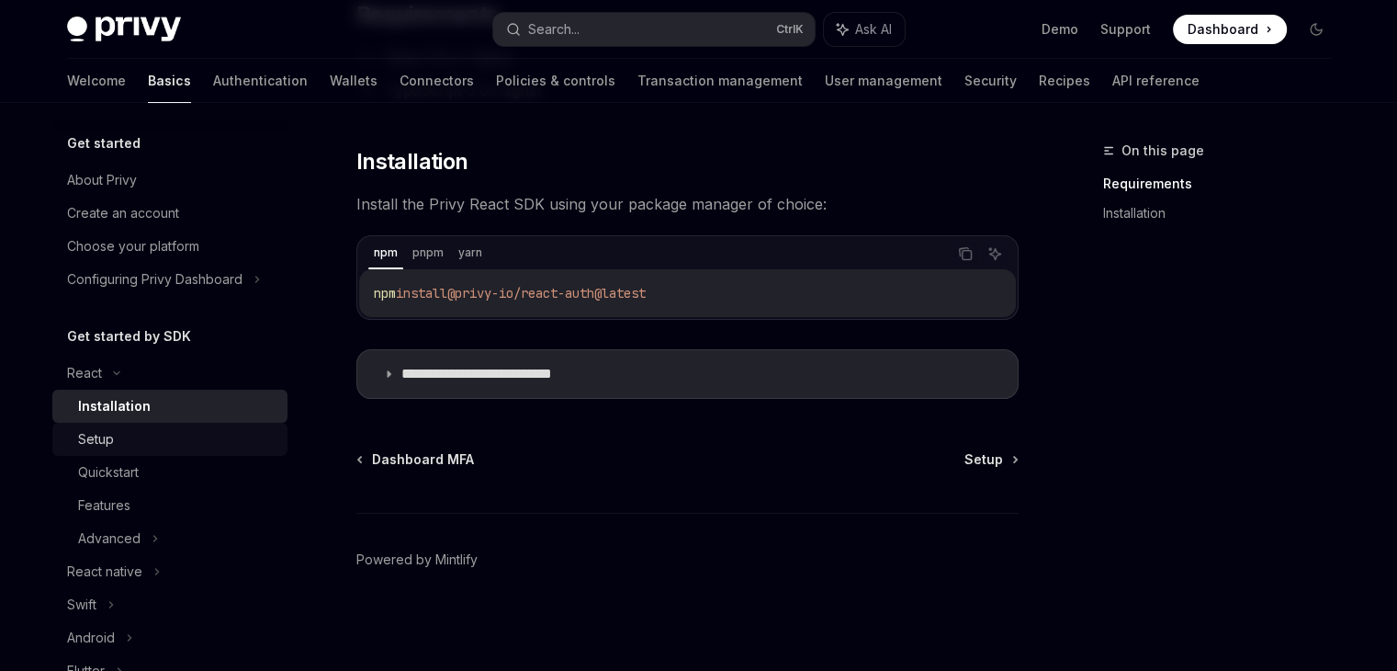
click at [114, 435] on div "Setup" at bounding box center [177, 439] width 198 height 22
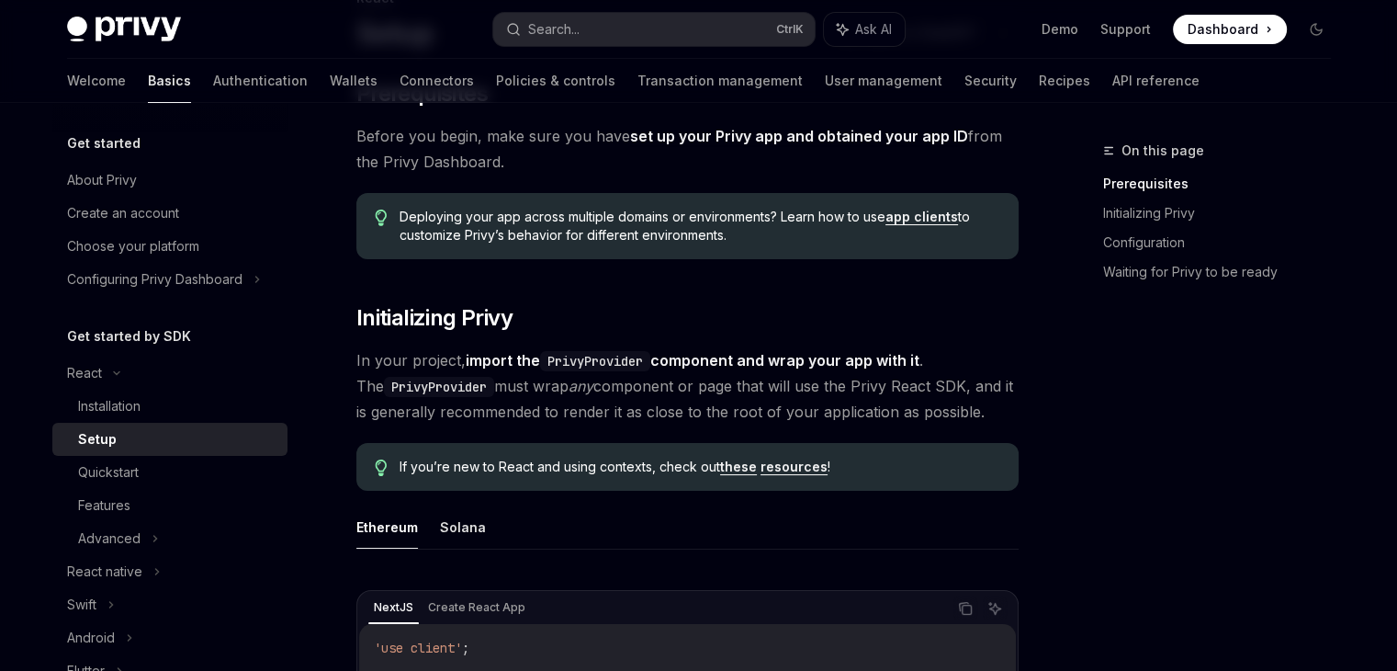
scroll to position [367, 0]
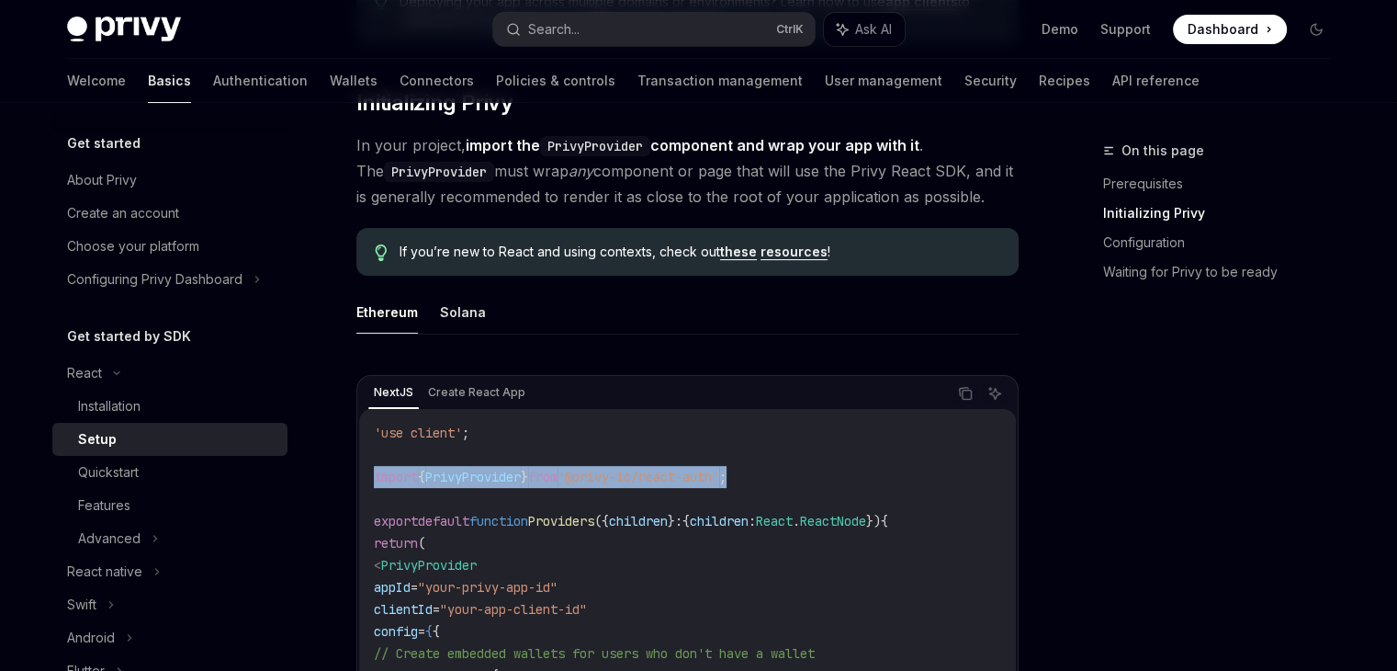
drag, startPoint x: 390, startPoint y: 484, endPoint x: 781, endPoint y: 482, distance: 390.5
click at [781, 482] on div "'use client' ; import { PrivyProvider } from '@privy-io/react-auth' ; export de…" at bounding box center [687, 664] width 657 height 511
copy span "import { PrivyProvider } from '@privy-io/react-auth' ;"
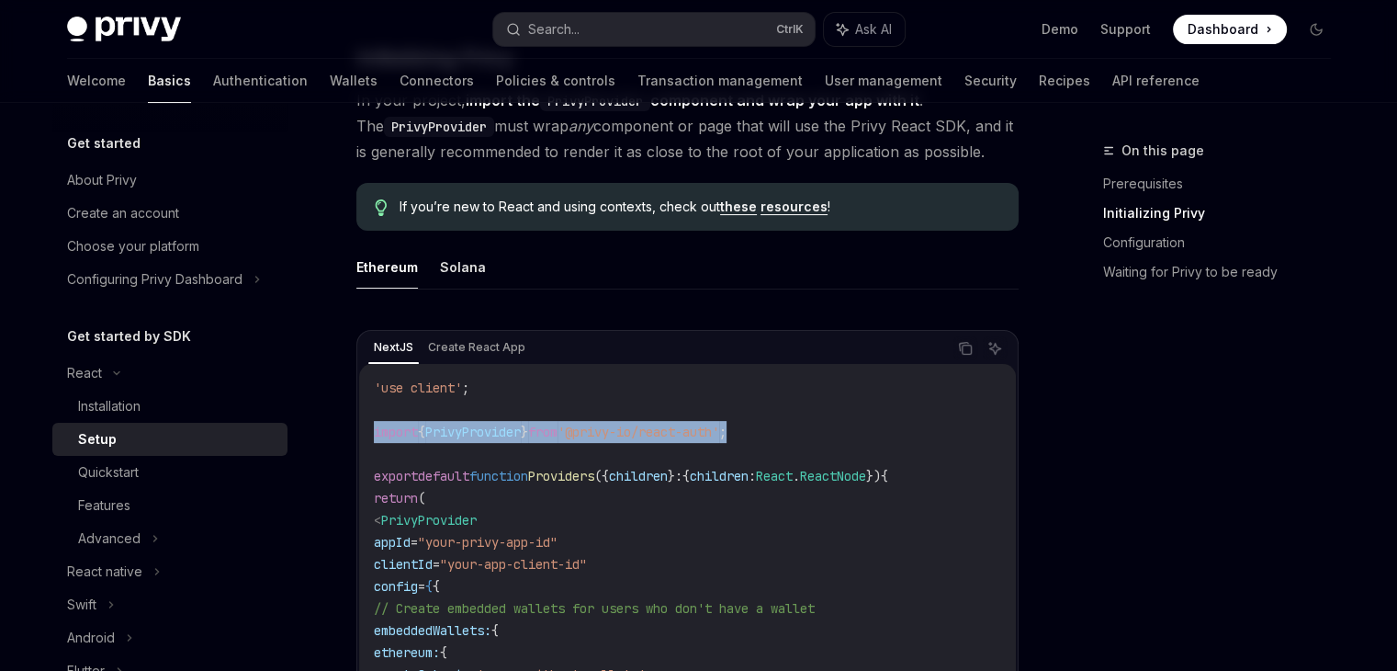
scroll to position [551, 0]
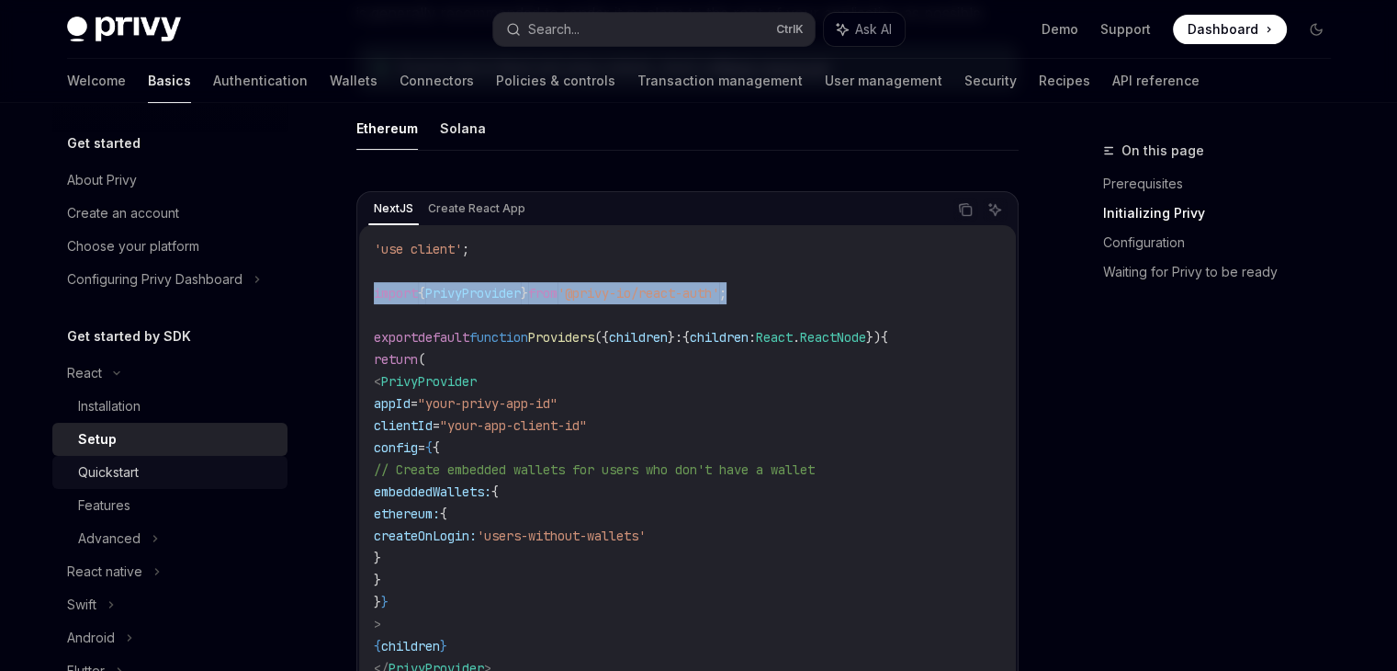
click at [116, 468] on div "Quickstart" at bounding box center [108, 472] width 61 height 22
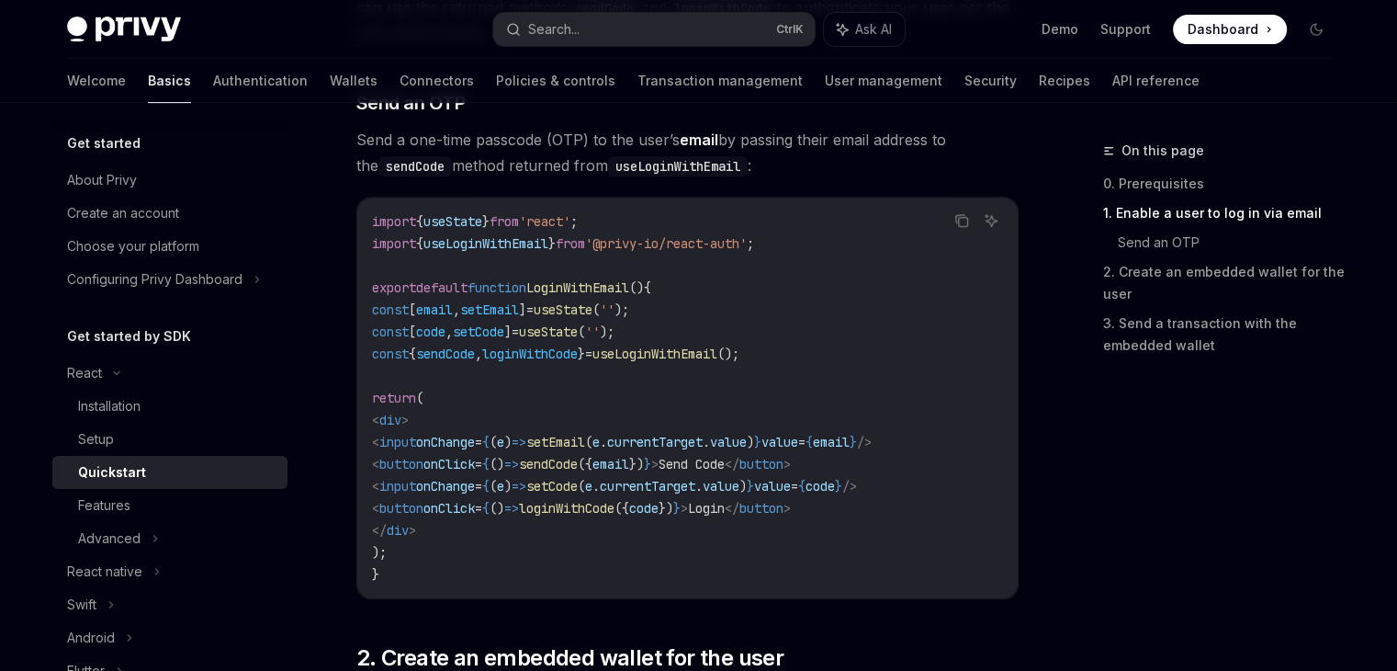
scroll to position [827, 0]
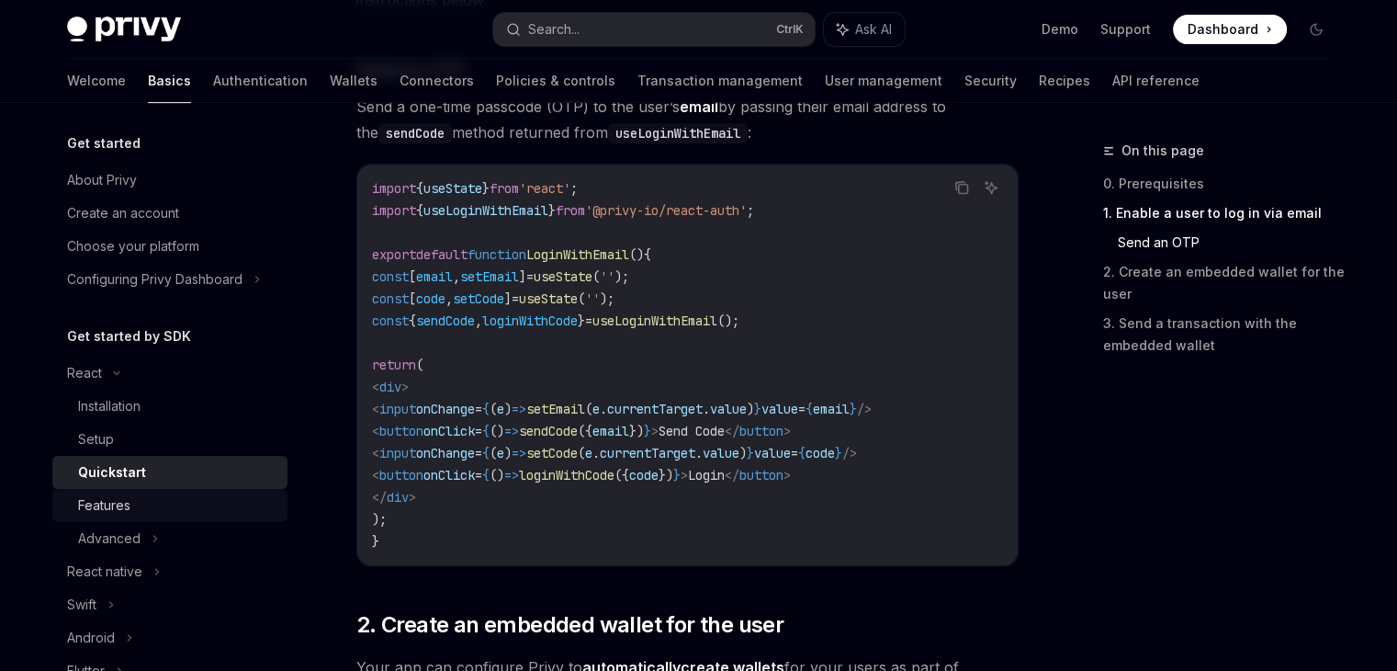
click at [124, 509] on div "Features" at bounding box center [104, 505] width 52 height 22
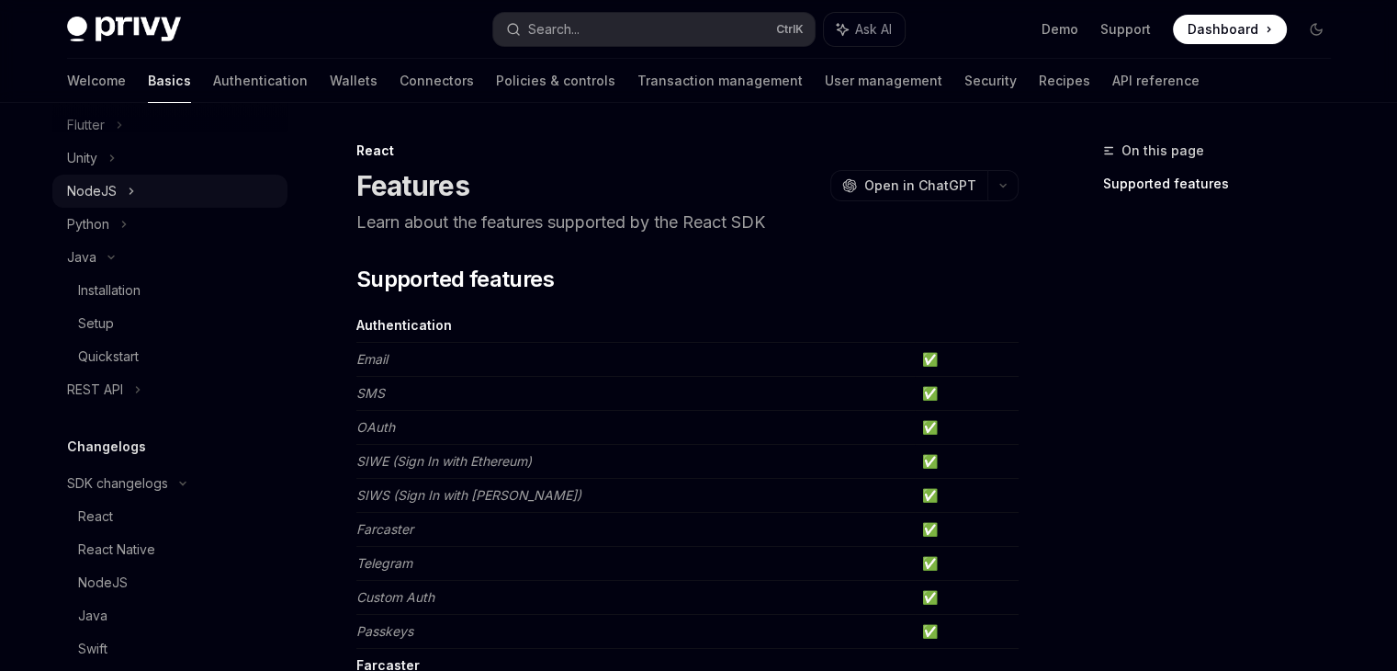
scroll to position [827, 0]
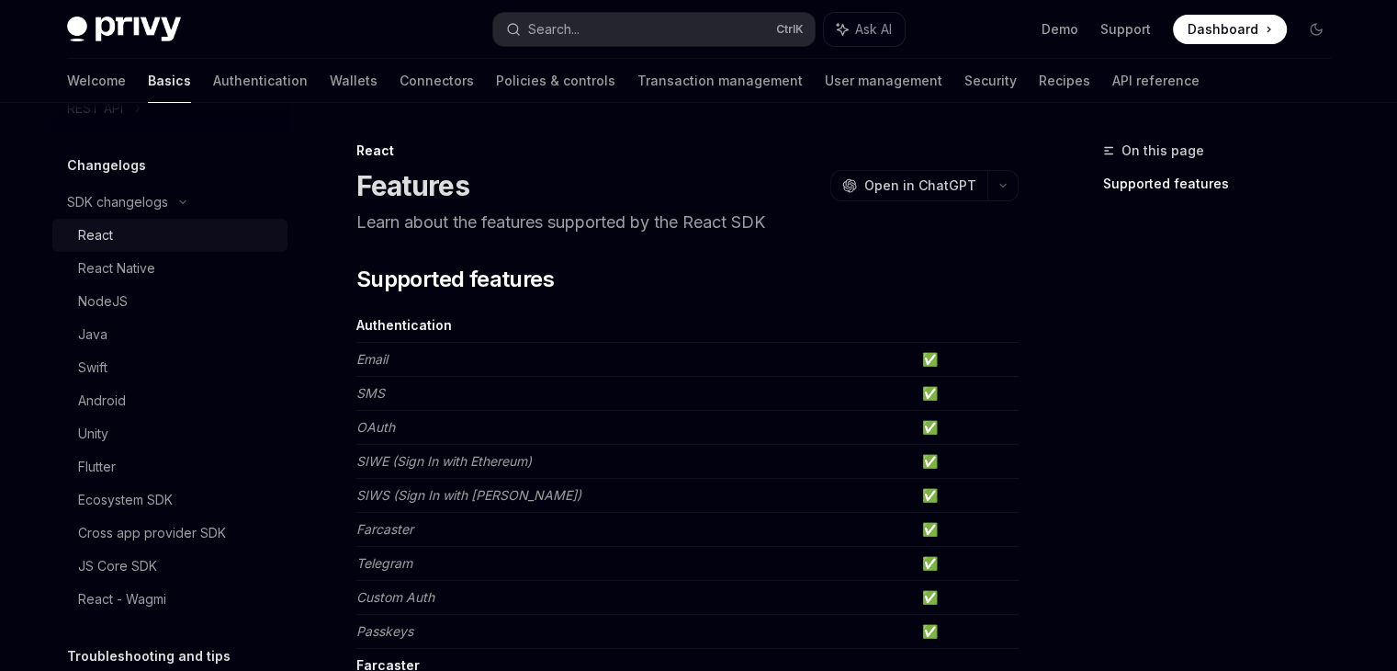
click at [117, 241] on div "React" at bounding box center [177, 235] width 198 height 22
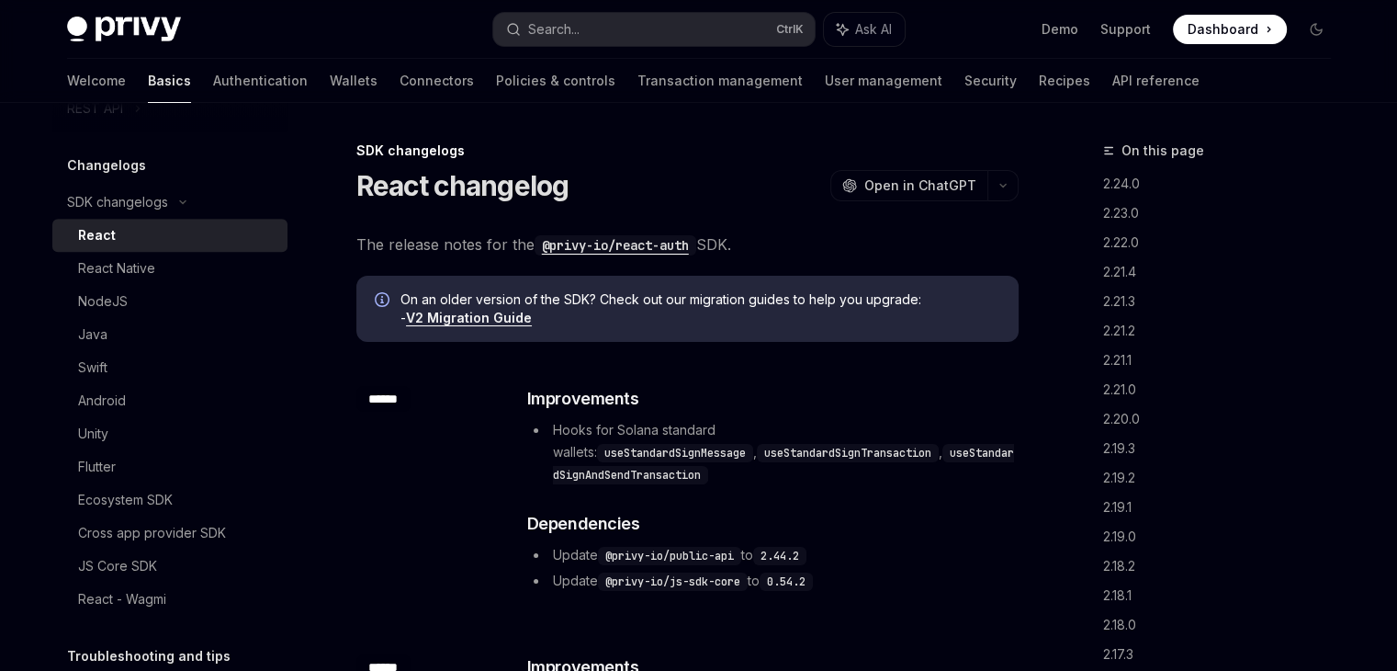
click at [99, 240] on div "React" at bounding box center [97, 235] width 38 height 22
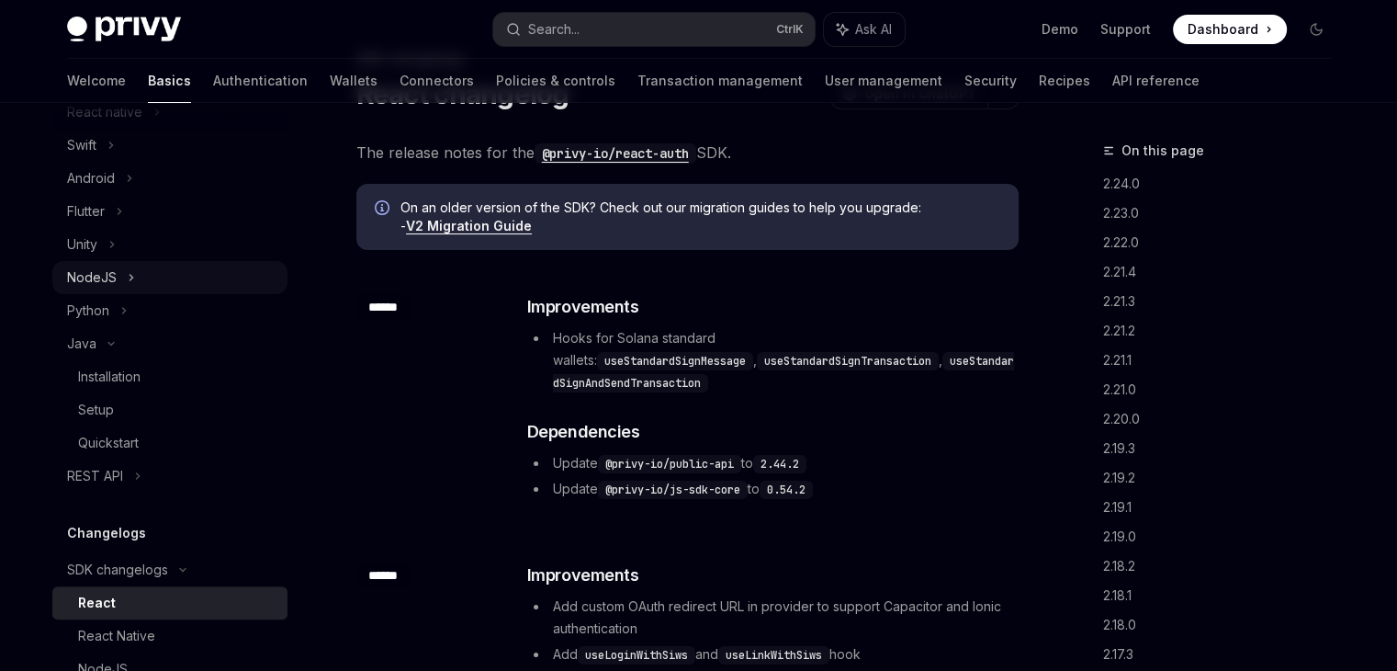
scroll to position [184, 0]
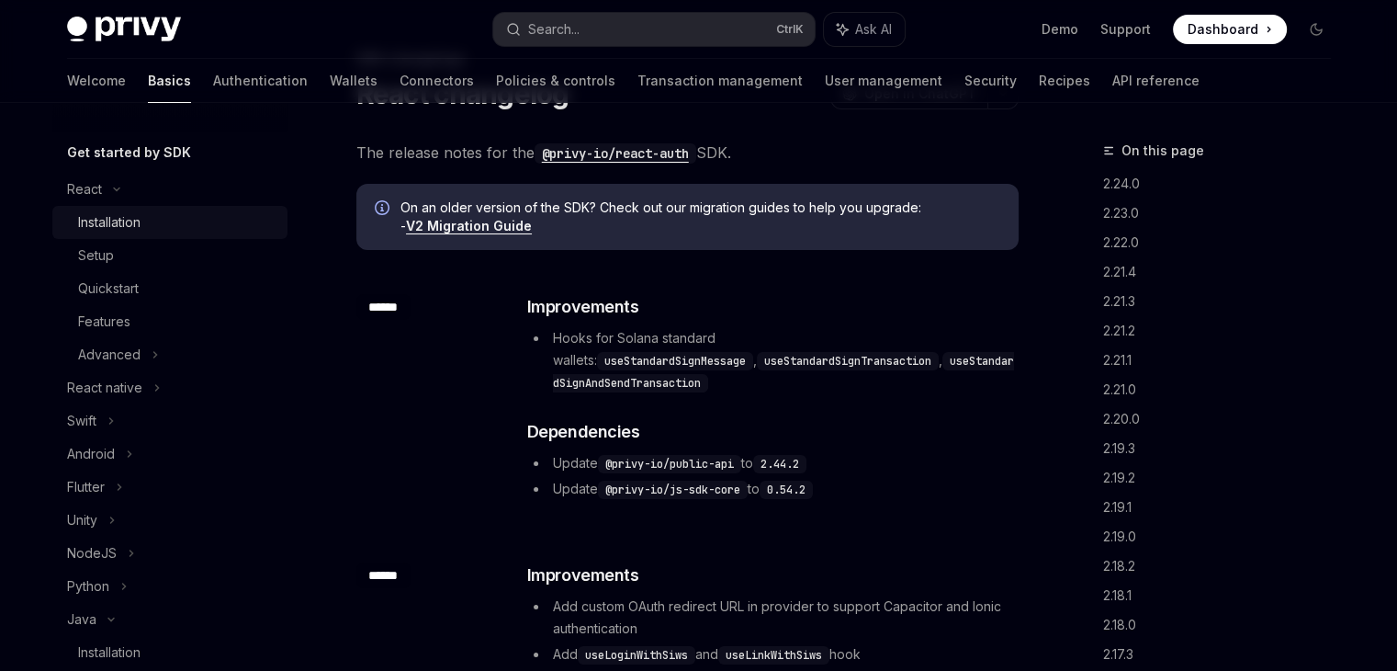
click at [109, 225] on div "Installation" at bounding box center [109, 222] width 62 height 22
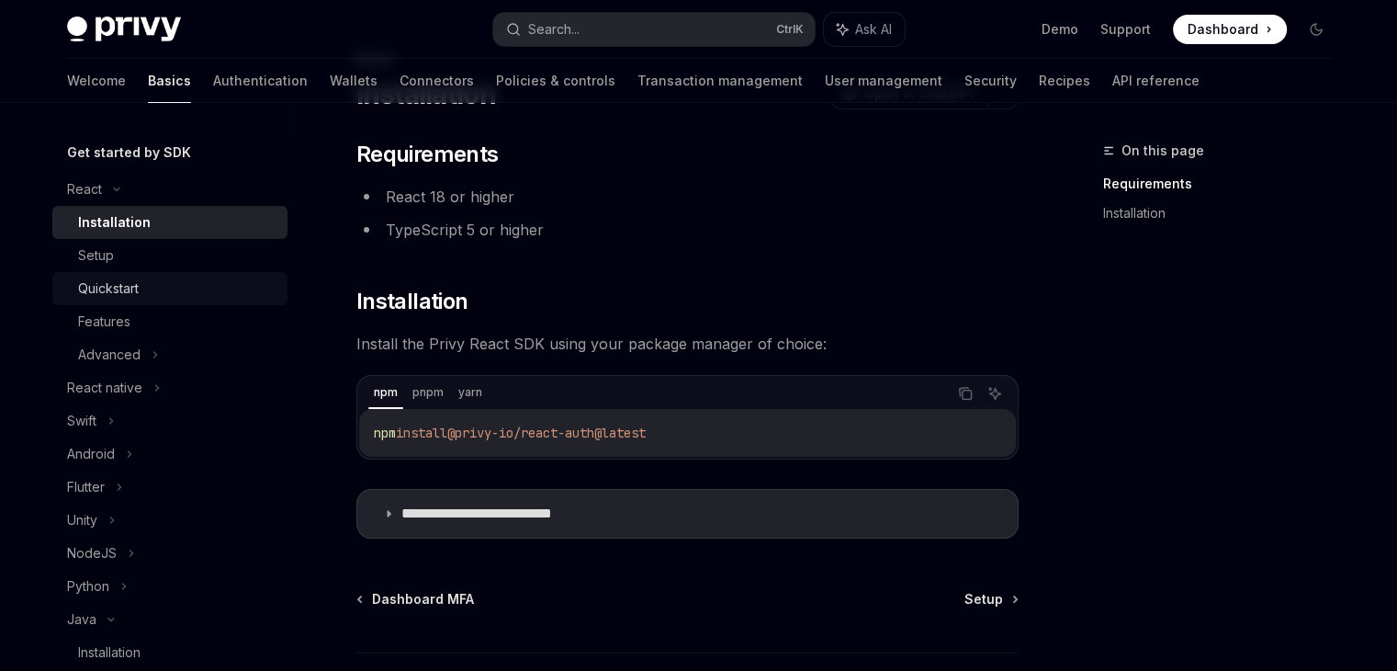
click at [112, 282] on div "Quickstart" at bounding box center [108, 288] width 61 height 22
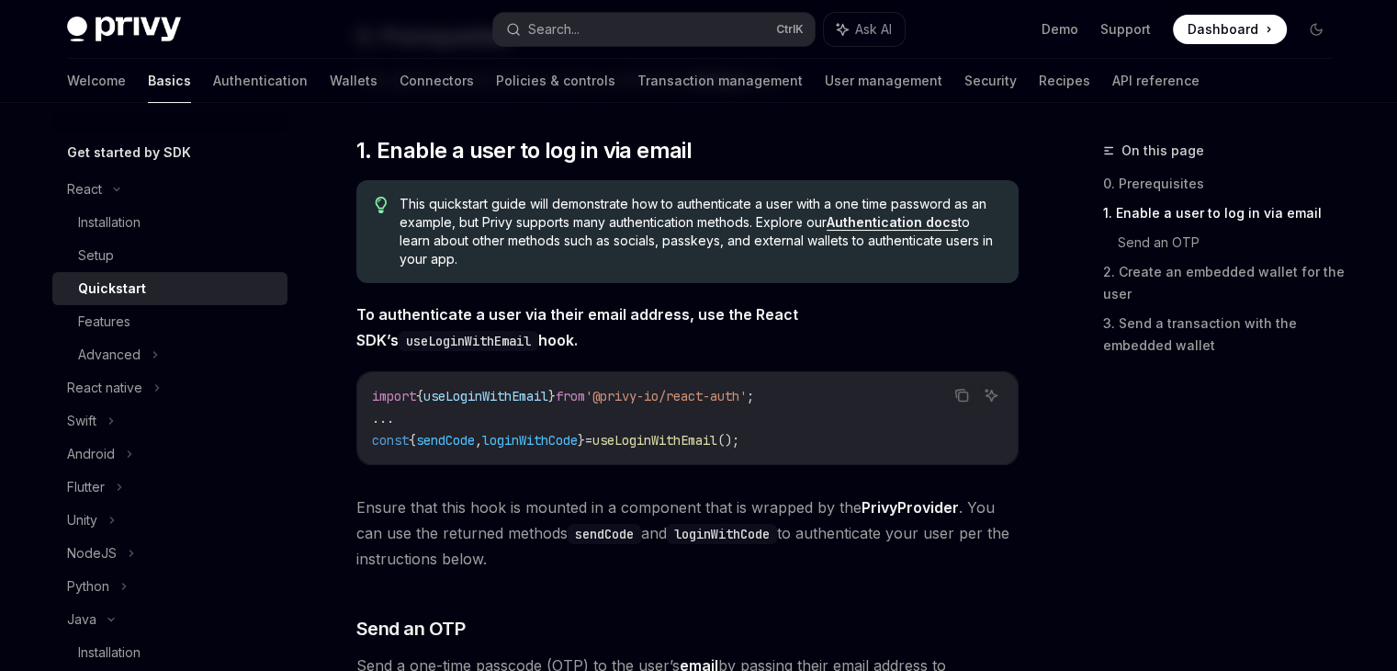
scroll to position [551, 0]
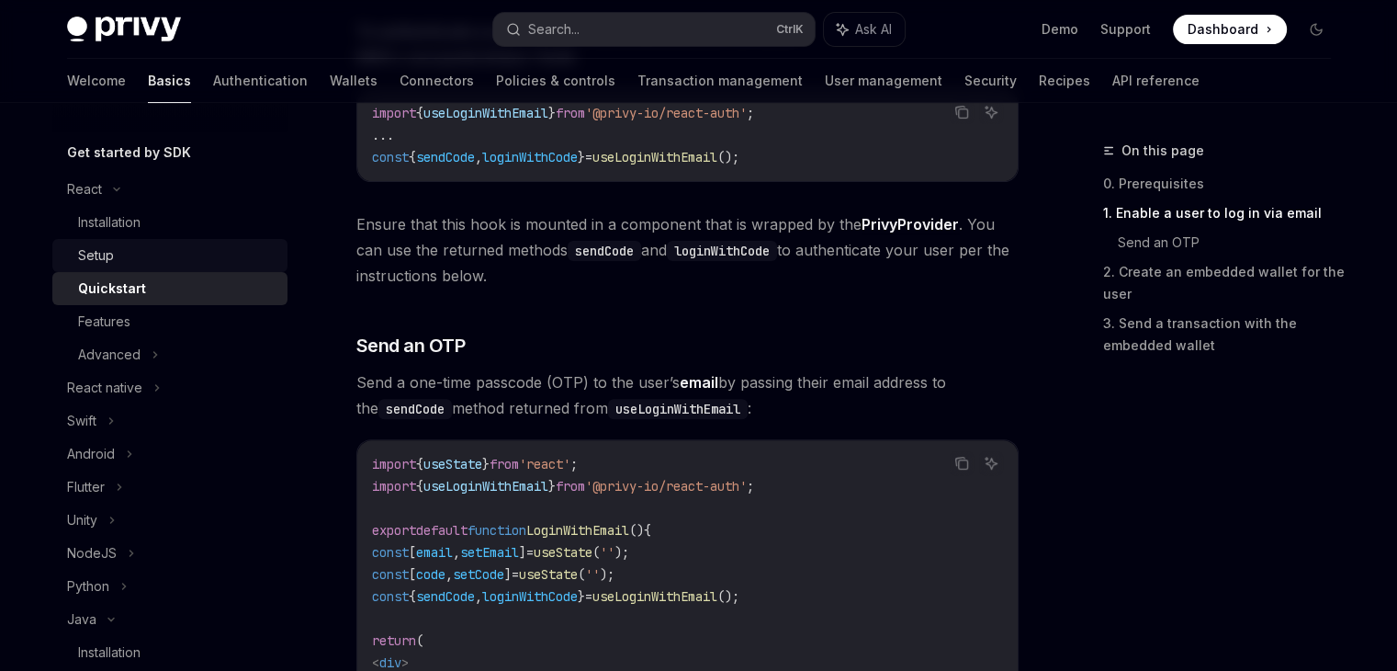
click at [120, 257] on div "Setup" at bounding box center [177, 255] width 198 height 22
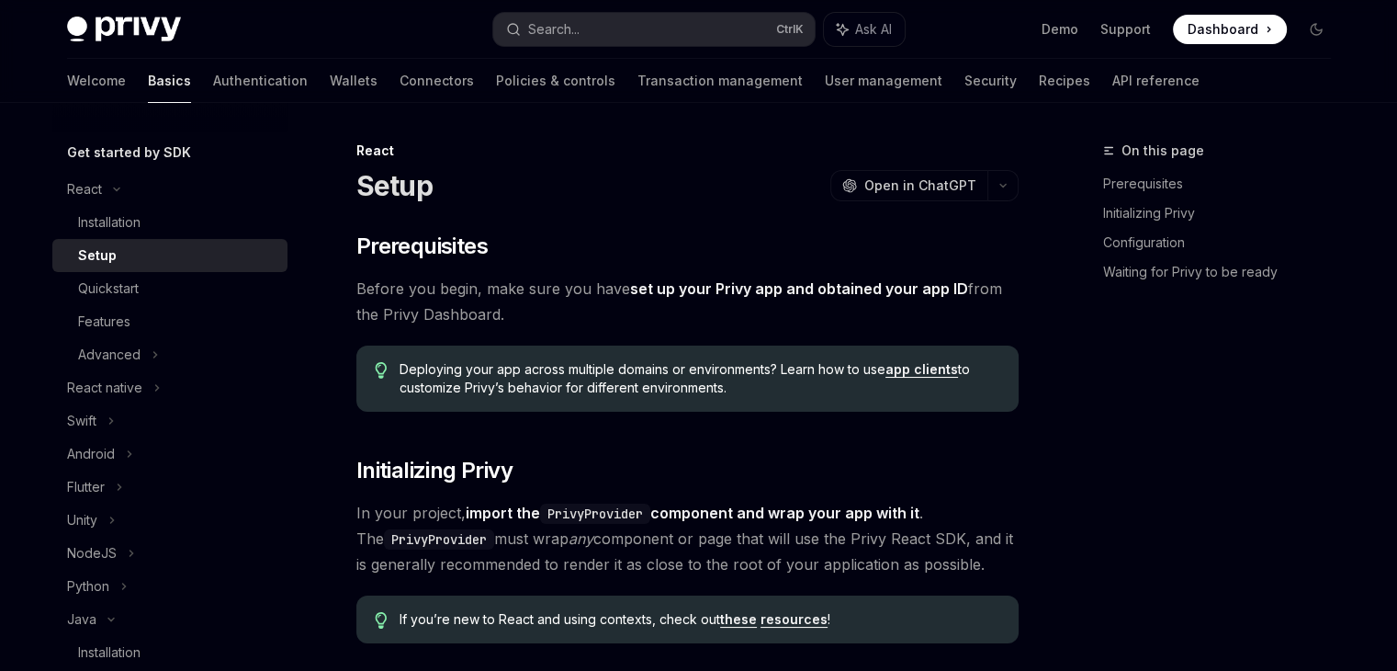
type textarea "*"
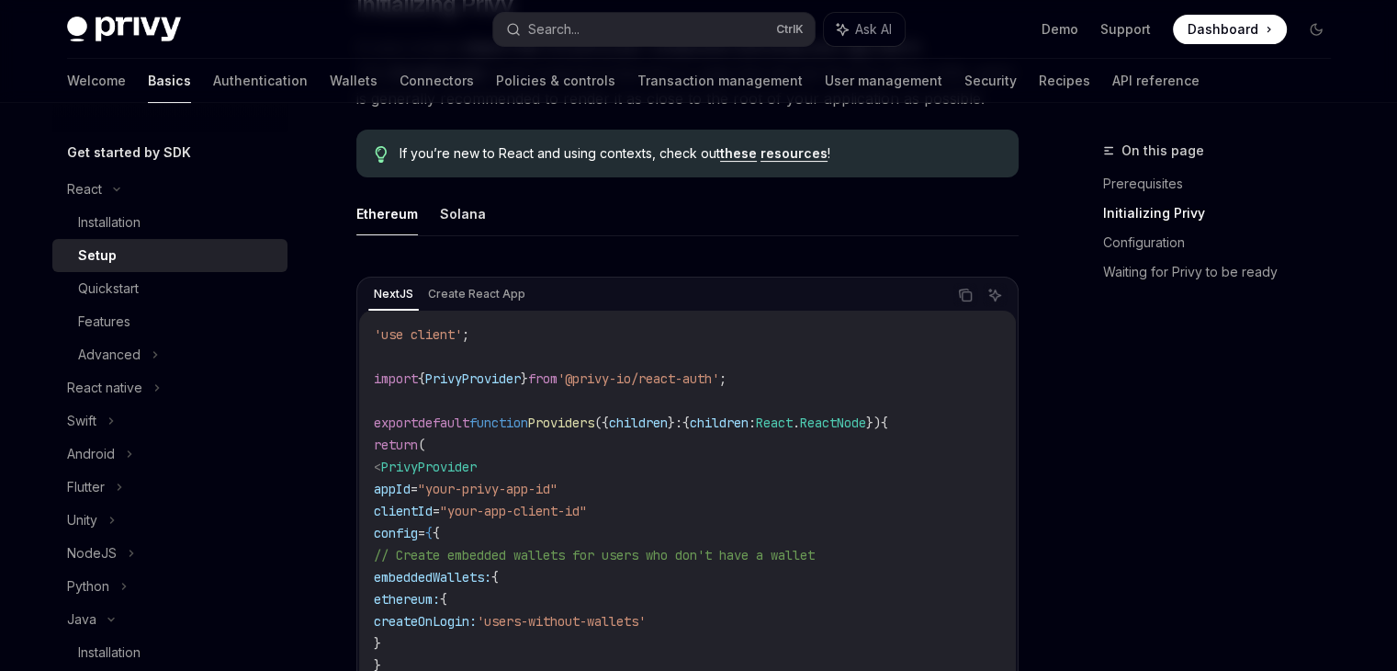
scroll to position [459, 0]
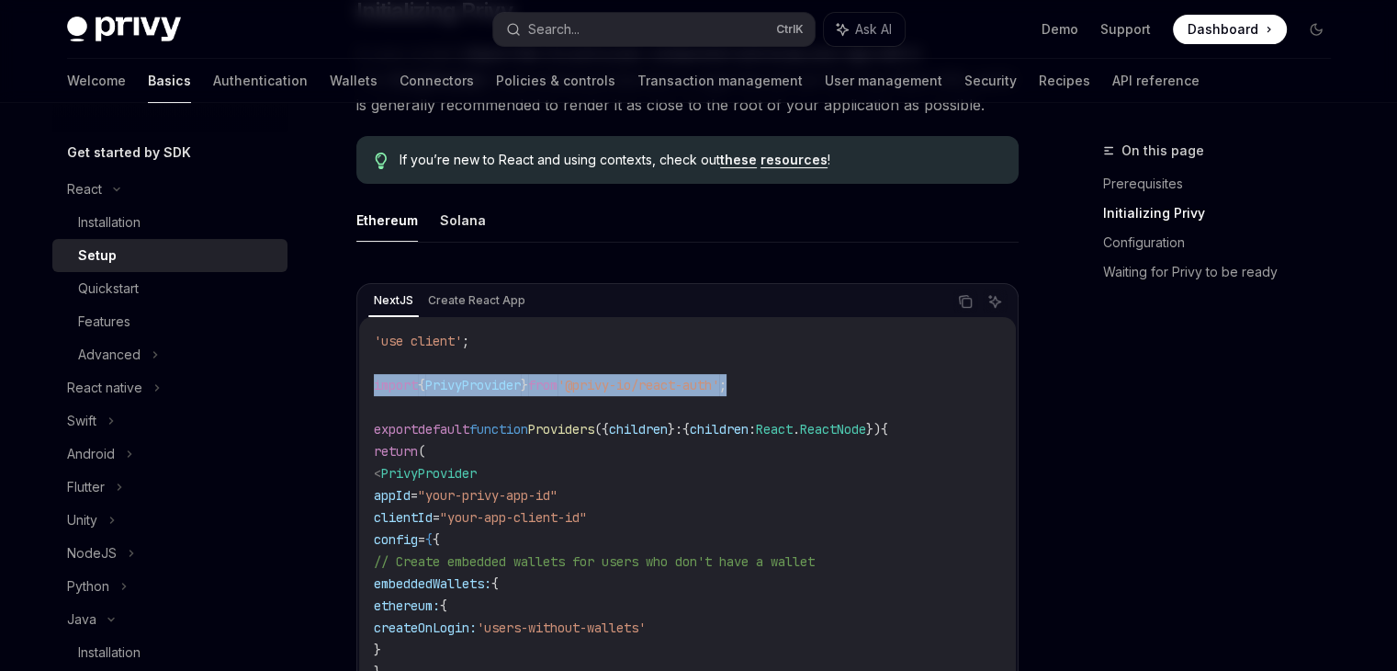
drag, startPoint x: 375, startPoint y: 383, endPoint x: 785, endPoint y: 379, distance: 409.8
click at [785, 379] on div "'use client' ; import { PrivyProvider } from '@privy-io/react-auth' ; export de…" at bounding box center [687, 572] width 657 height 511
copy span "import { PrivyProvider } from '@privy-io/react-auth' ;"
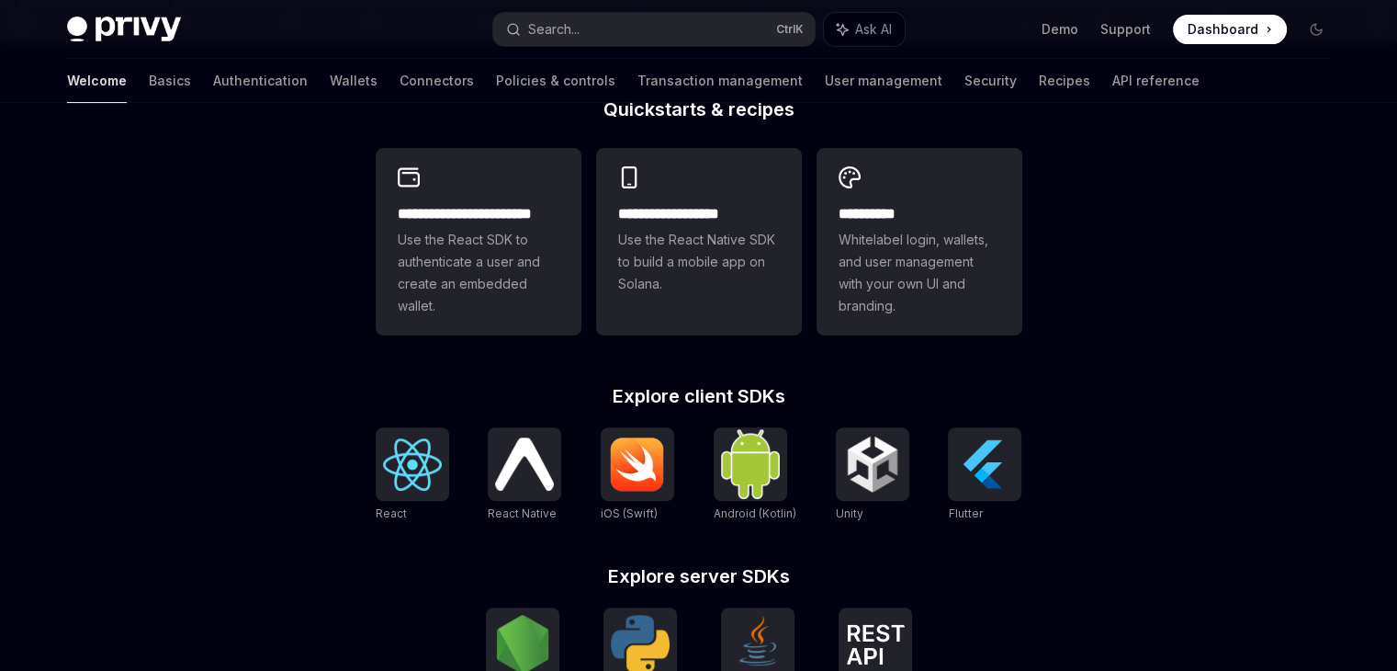
scroll to position [551, 0]
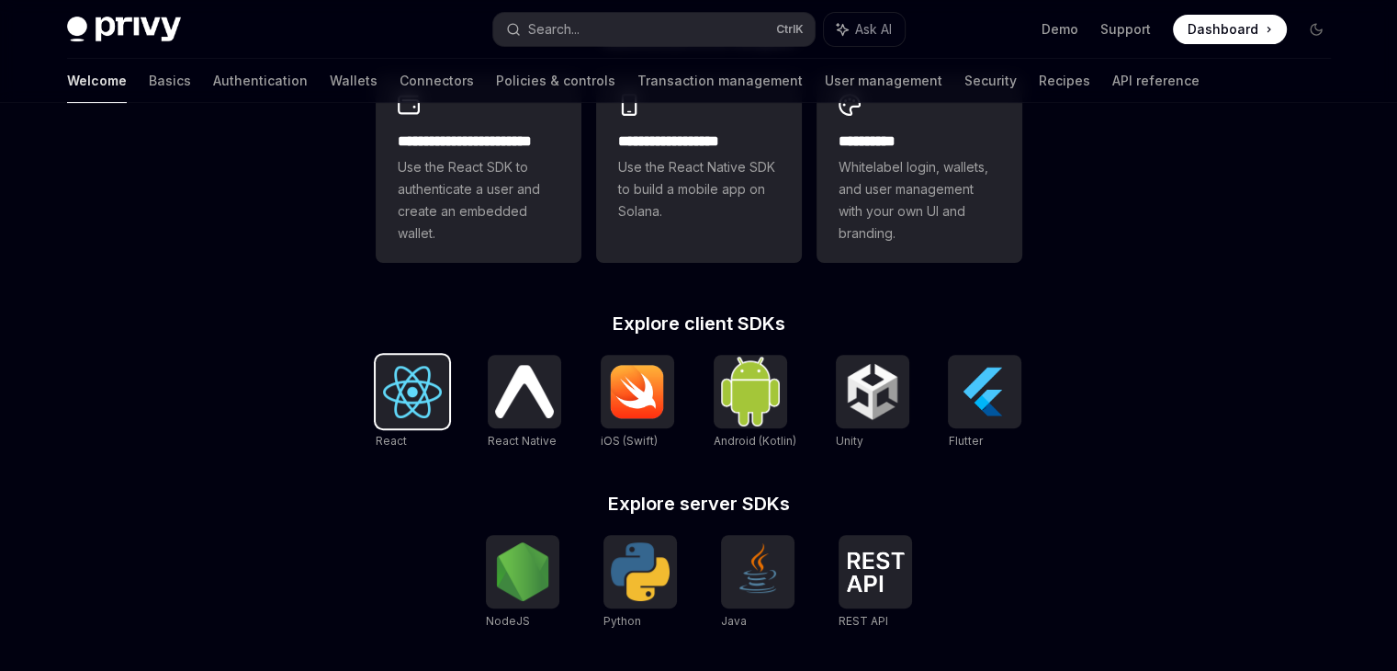
click at [417, 420] on div at bounding box center [412, 391] width 73 height 73
type textarea "*"
click at [392, 390] on img at bounding box center [412, 392] width 59 height 52
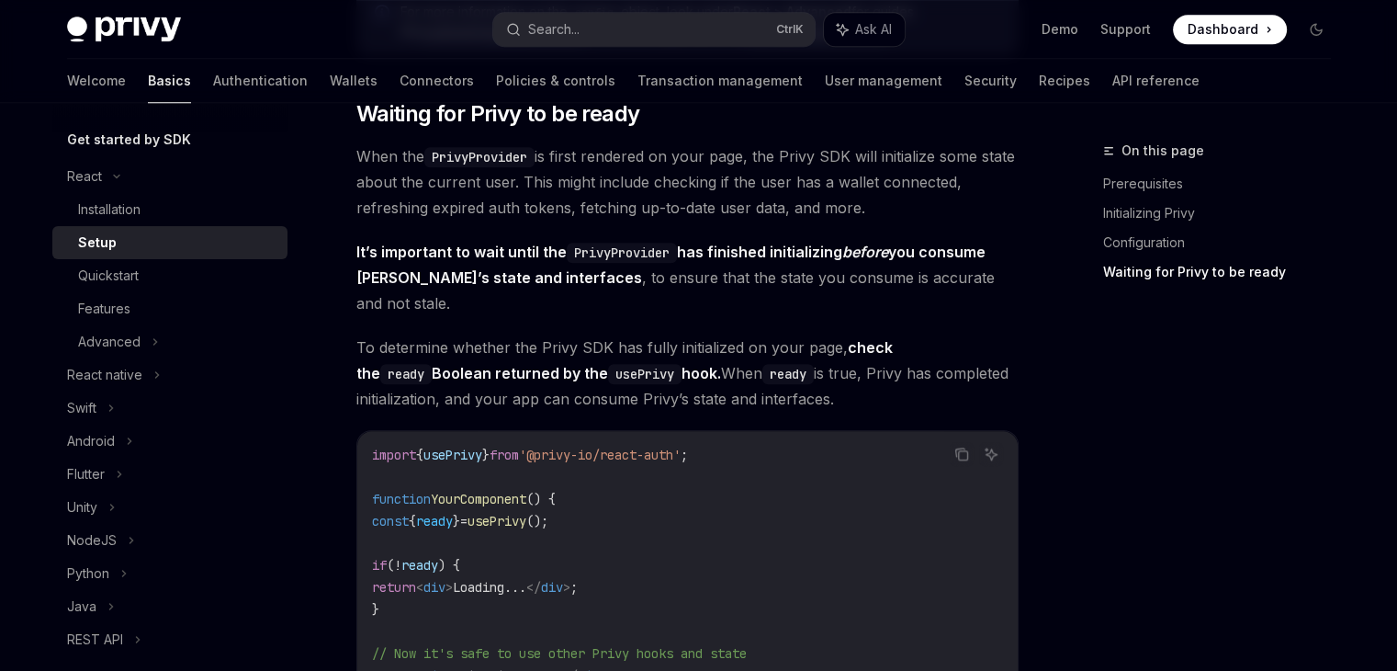
scroll to position [1746, 0]
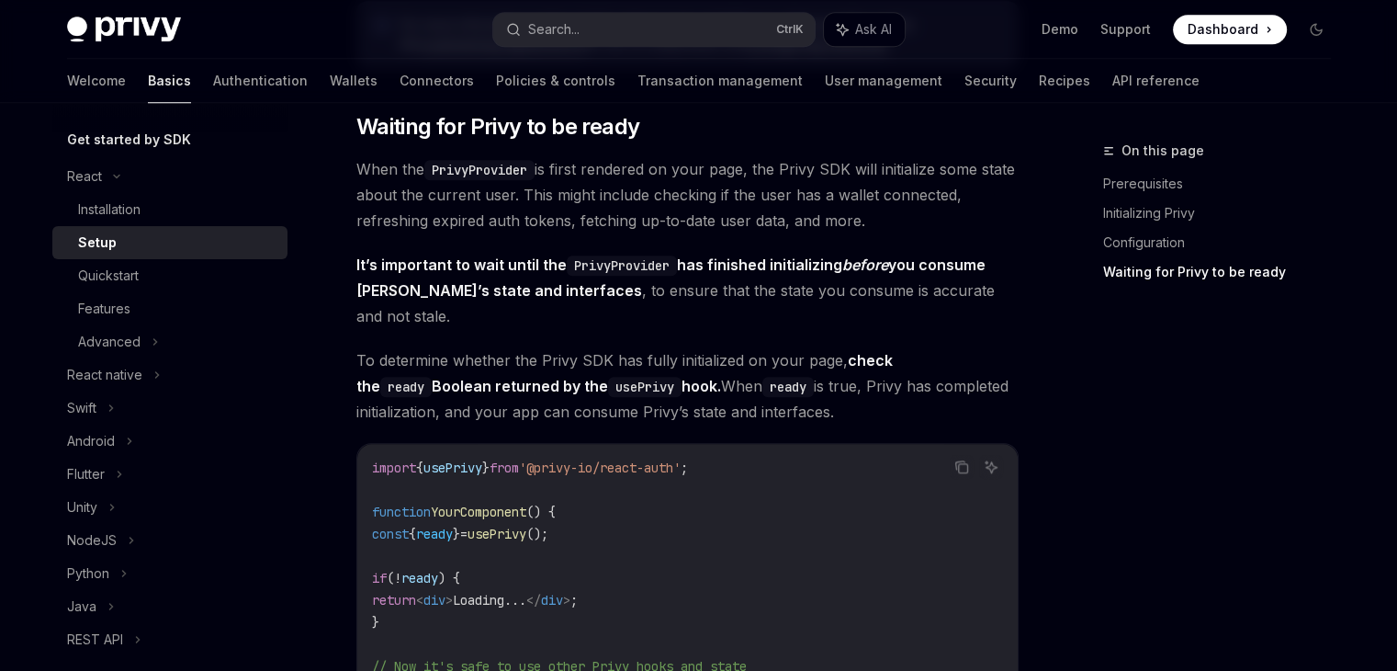
click at [125, 254] on link "Setup" at bounding box center [169, 242] width 235 height 33
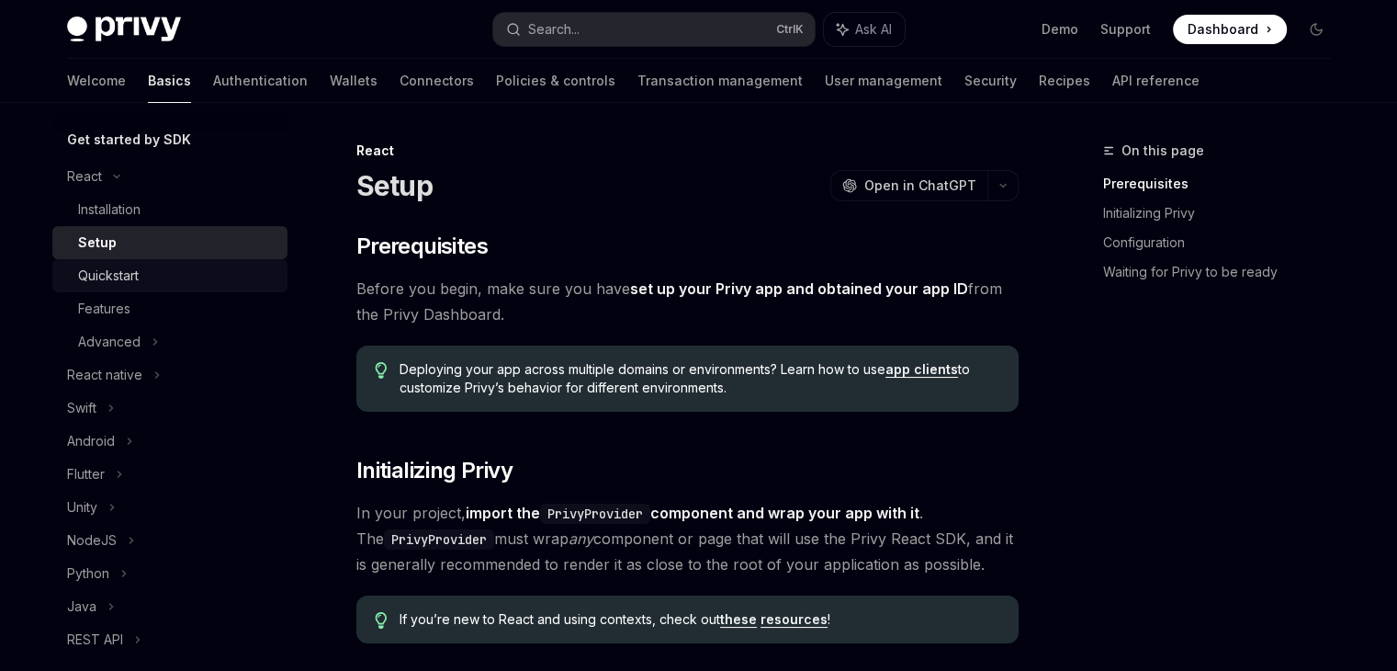
click at [125, 262] on link "Quickstart" at bounding box center [169, 275] width 235 height 33
type textarea "*"
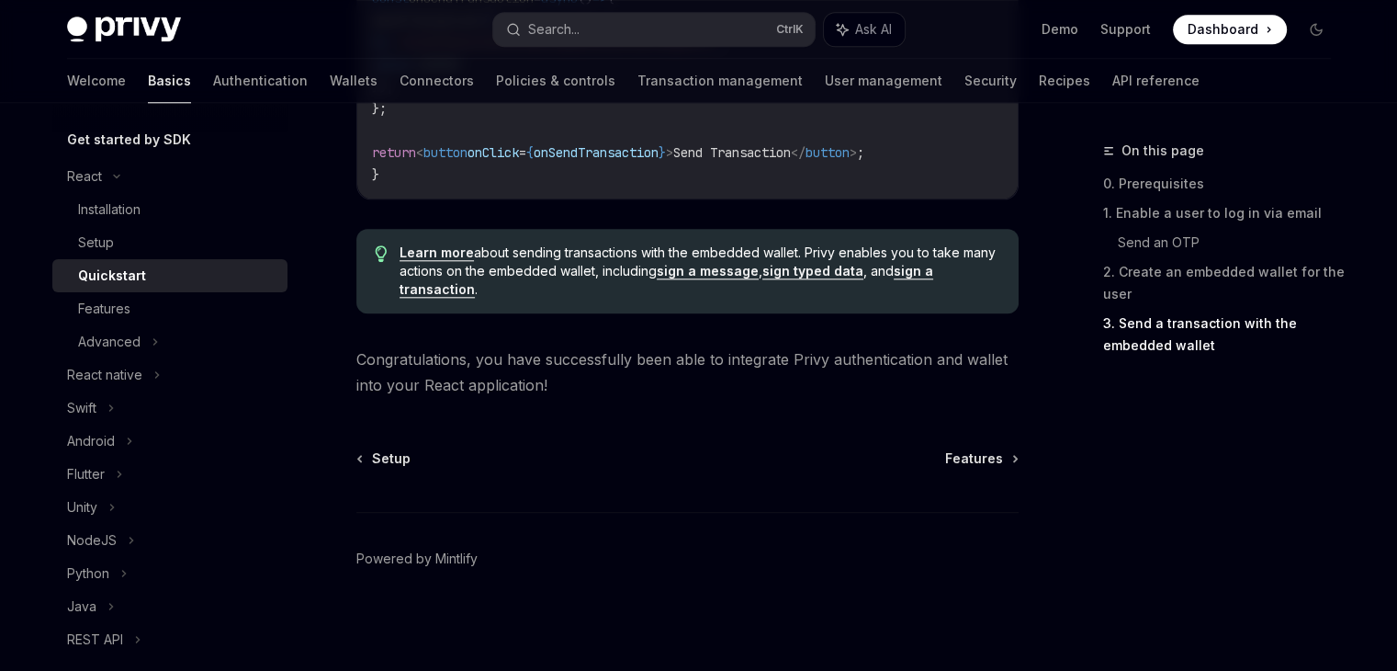
scroll to position [1993, 0]
